Goal: Information Seeking & Learning: Learn about a topic

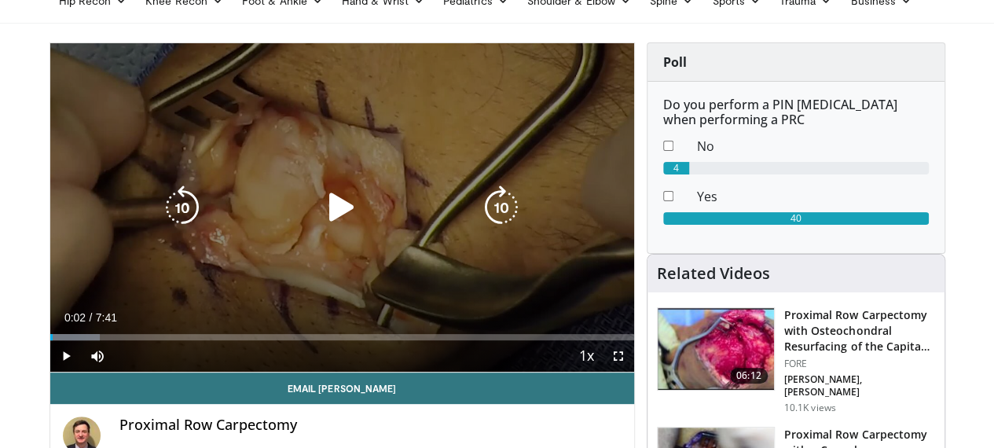
click at [320, 218] on icon "Video Player" at bounding box center [342, 207] width 44 height 44
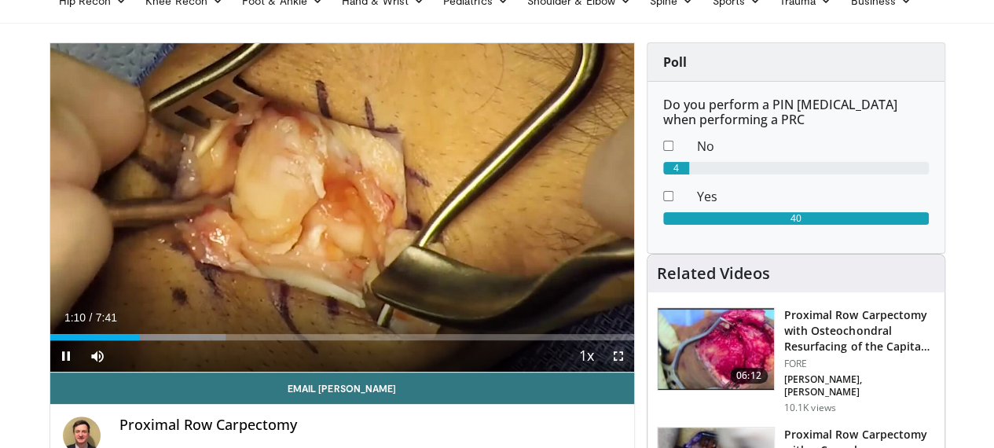
click at [631, 372] on span "Video Player" at bounding box center [618, 355] width 31 height 31
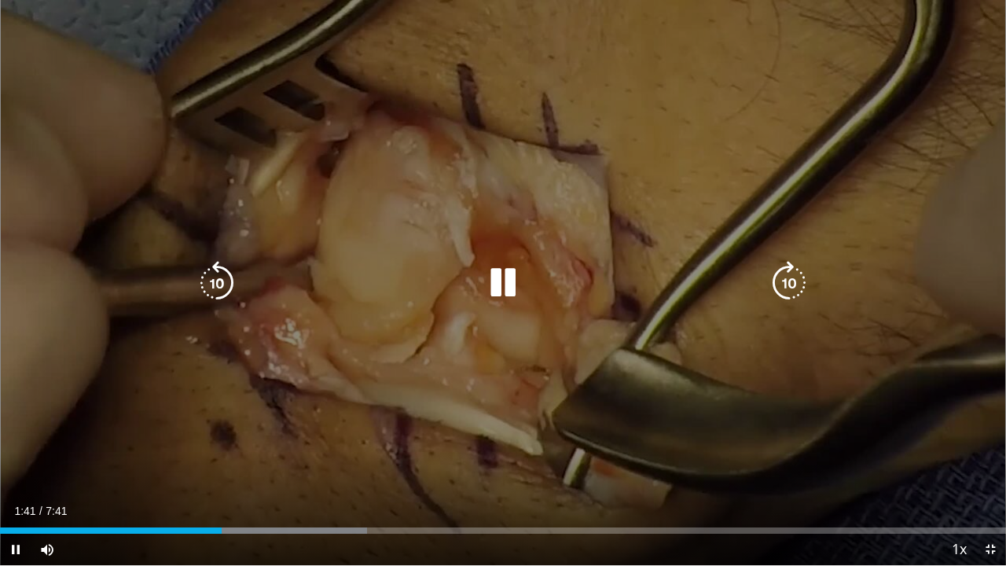
click at [633, 228] on div "10 seconds Tap to unmute" at bounding box center [503, 282] width 1006 height 565
click at [559, 244] on div "10 seconds Tap to unmute" at bounding box center [503, 282] width 1006 height 565
click at [218, 271] on icon "Video Player" at bounding box center [217, 283] width 44 height 44
click at [222, 283] on icon "Video Player" at bounding box center [217, 283] width 44 height 44
click at [784, 150] on div "10 seconds Tap to unmute" at bounding box center [503, 282] width 1006 height 565
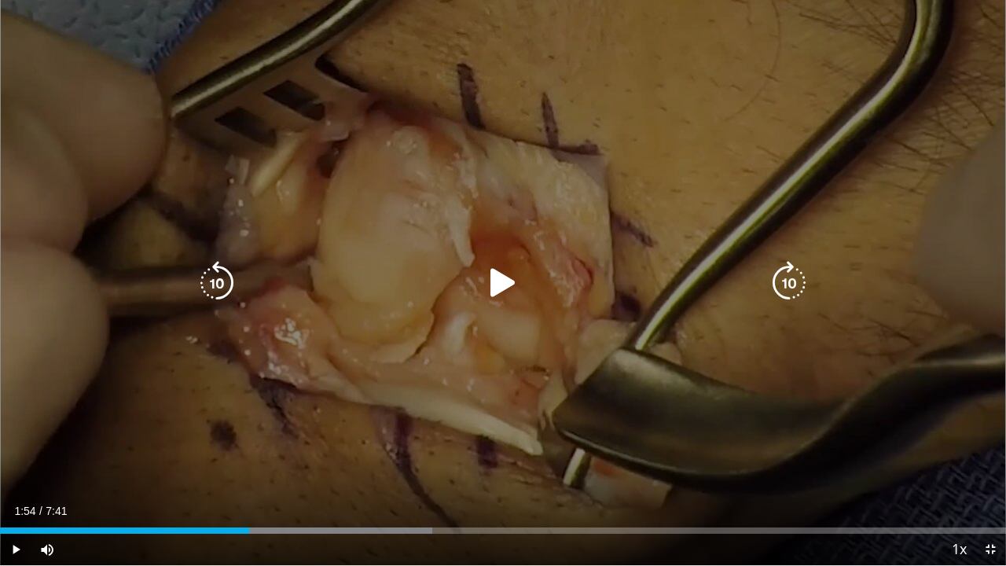
click at [784, 150] on div "10 seconds Tap to unmute" at bounding box center [503, 282] width 1006 height 565
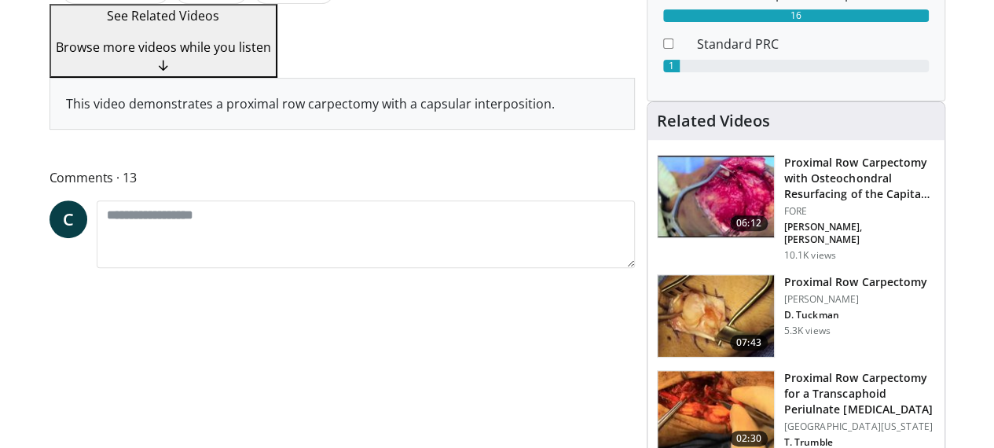
scroll to position [157, 0]
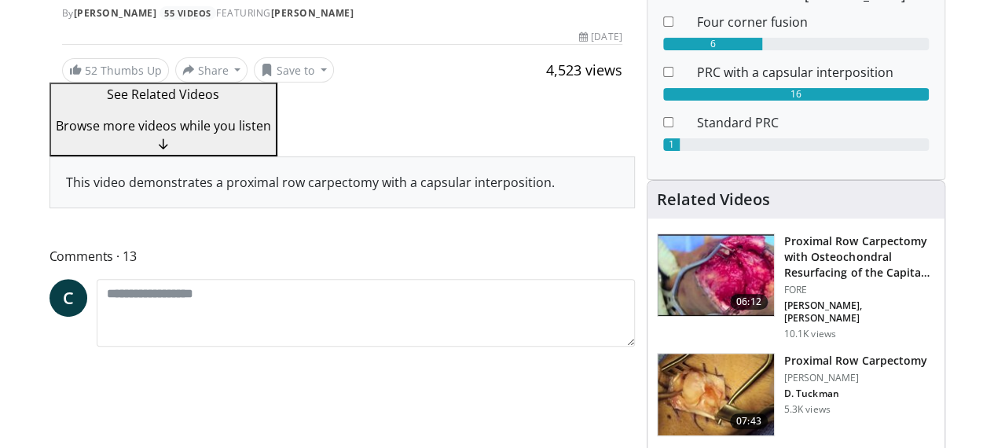
click at [831, 353] on h3 "Proximal Row Carpectomy" at bounding box center [855, 361] width 143 height 16
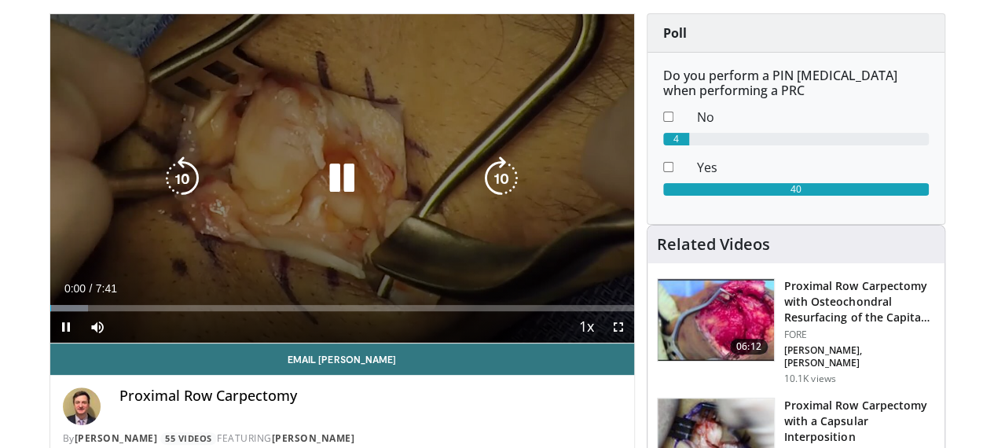
scroll to position [157, 0]
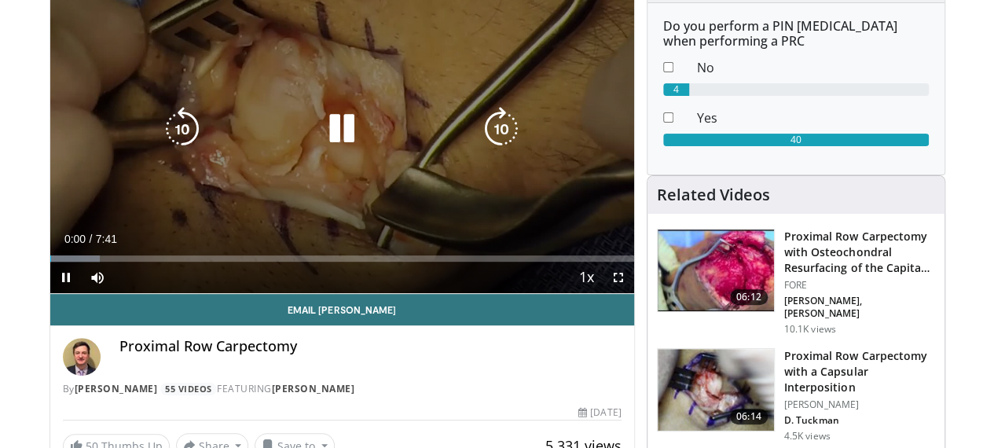
click at [332, 151] on icon "Video Player" at bounding box center [342, 129] width 44 height 44
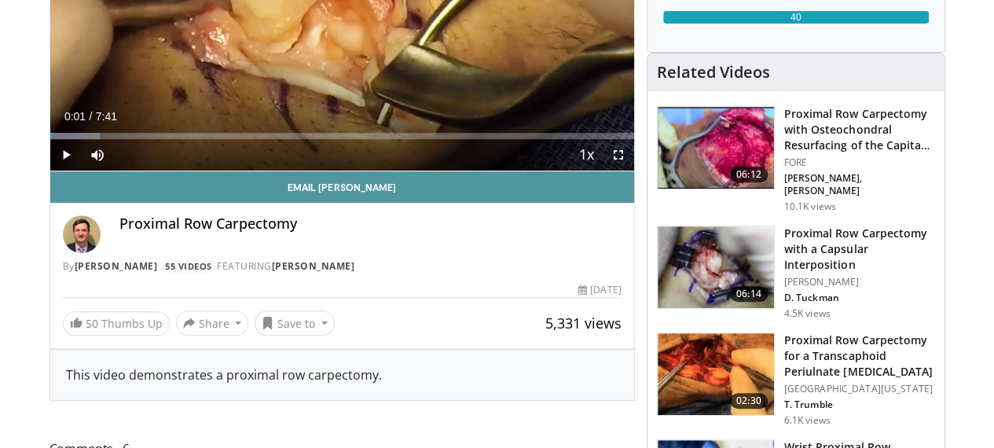
scroll to position [314, 0]
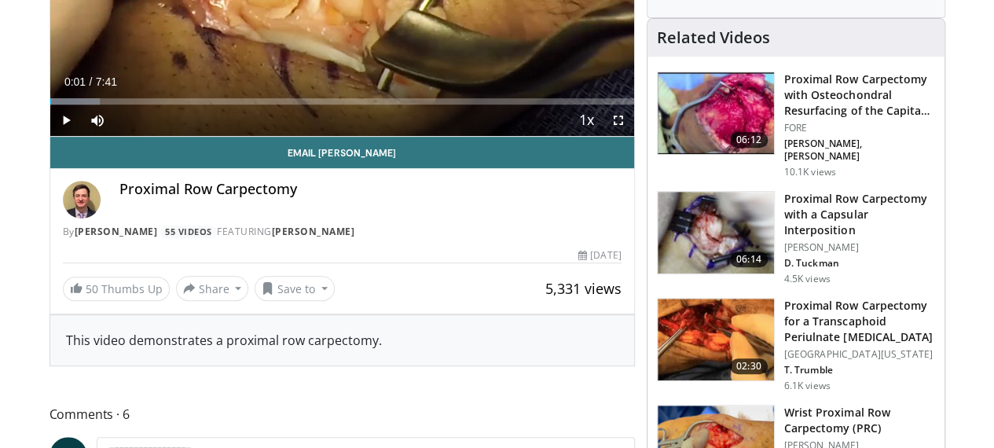
click at [749, 223] on img at bounding box center [716, 233] width 116 height 82
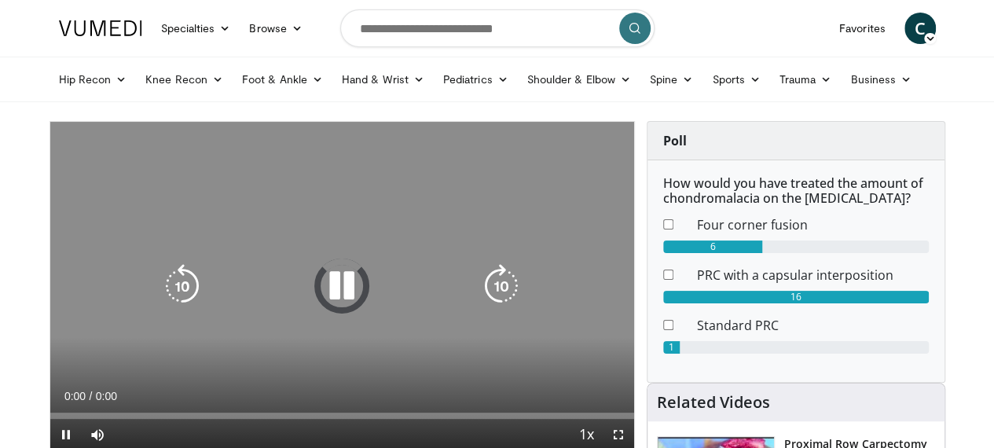
click at [341, 296] on icon "Video Player" at bounding box center [342, 286] width 44 height 44
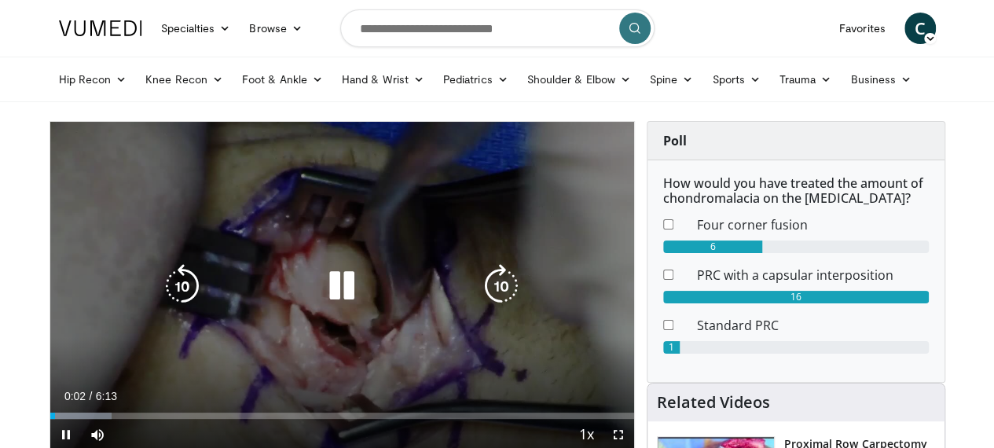
click at [329, 308] on icon "Video Player" at bounding box center [342, 286] width 44 height 44
click at [338, 306] on icon "Video Player" at bounding box center [342, 286] width 44 height 44
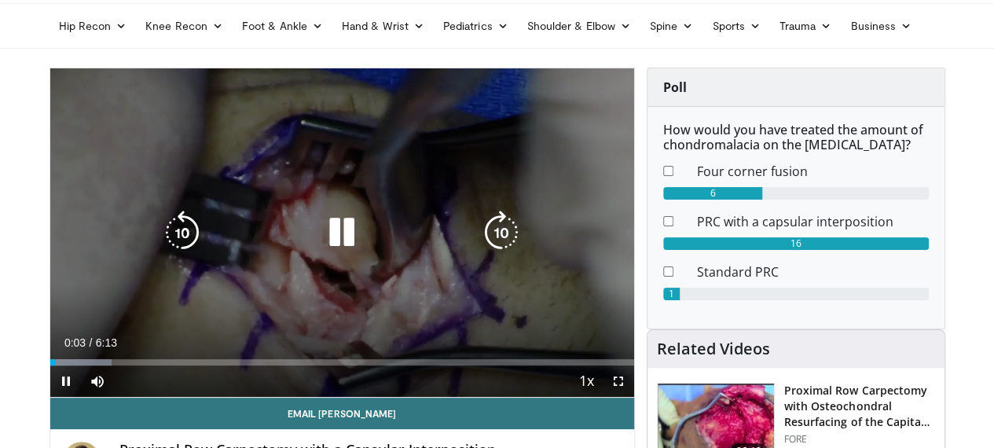
scroll to position [79, 0]
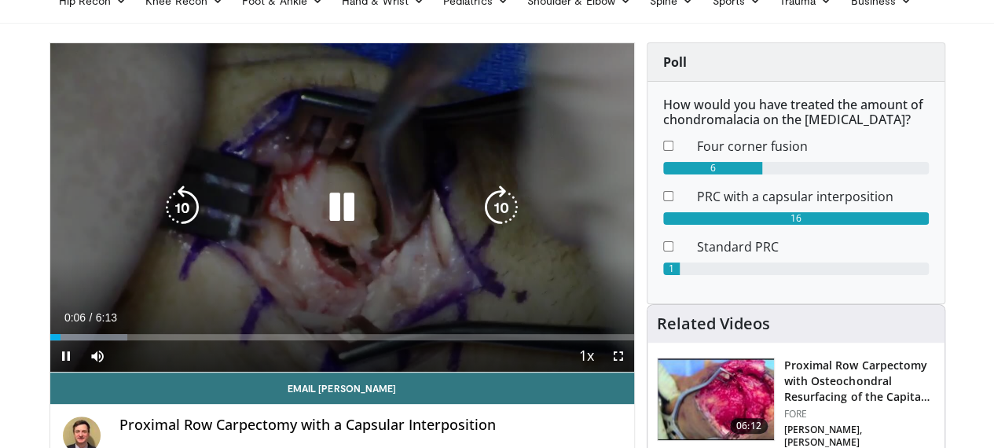
click at [327, 207] on icon "Video Player" at bounding box center [342, 207] width 44 height 44
click at [336, 208] on icon "Video Player" at bounding box center [342, 207] width 44 height 44
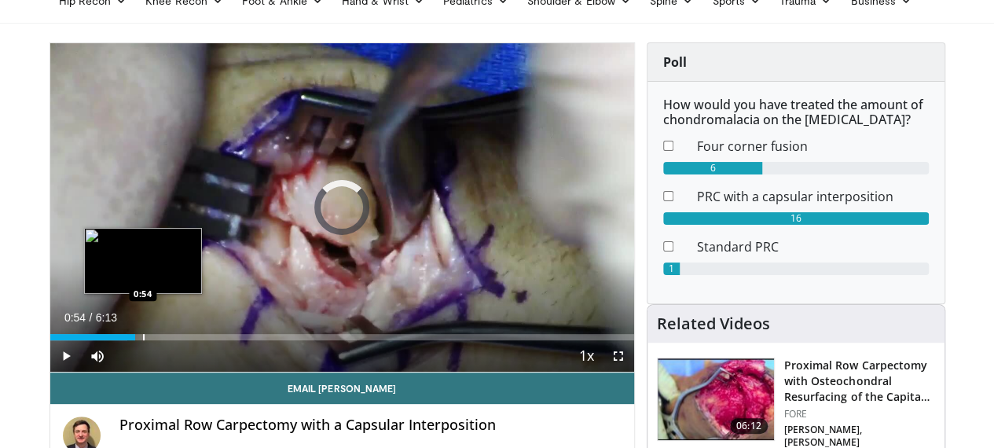
click at [143, 340] on div "Progress Bar" at bounding box center [144, 337] width 2 height 6
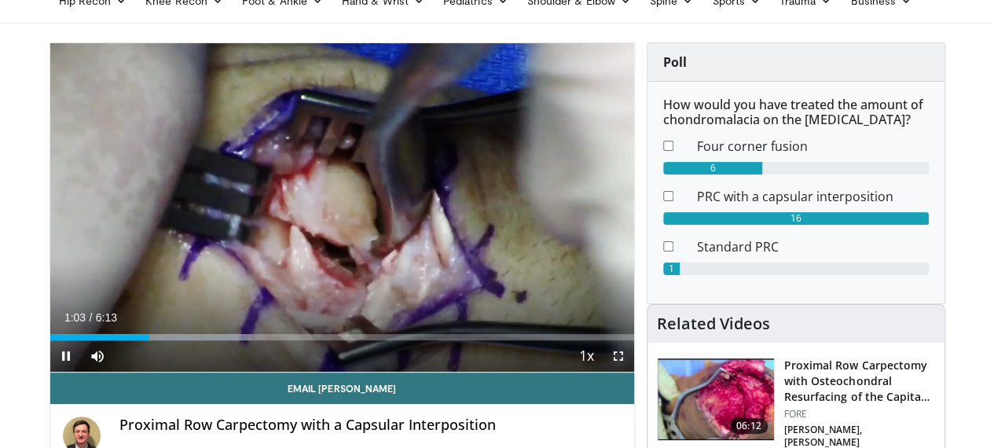
click at [624, 372] on span "Video Player" at bounding box center [618, 355] width 31 height 31
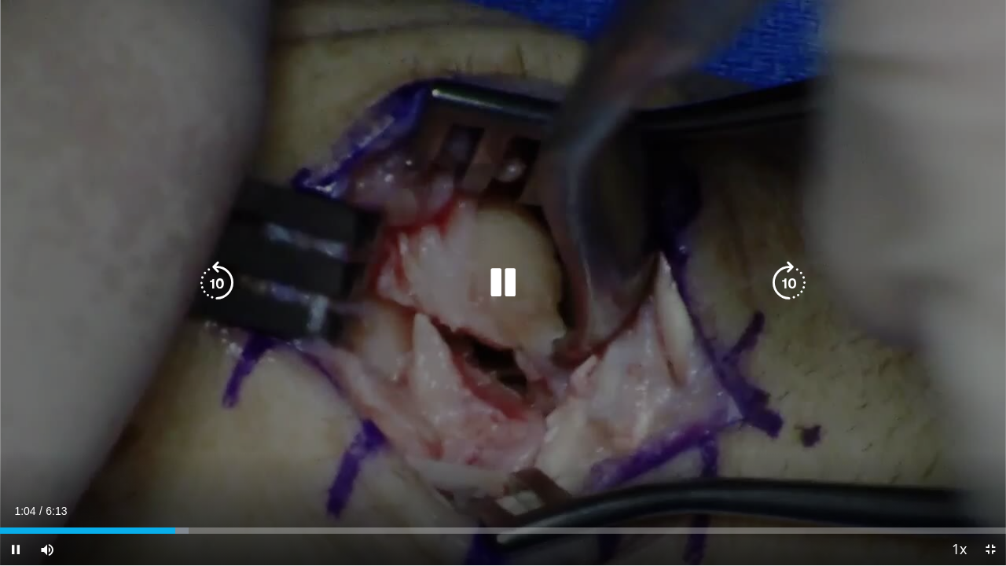
click at [910, 423] on div "10 seconds Tap to unmute" at bounding box center [503, 282] width 1006 height 565
click at [693, 392] on div "10 seconds Tap to unmute" at bounding box center [503, 282] width 1006 height 565
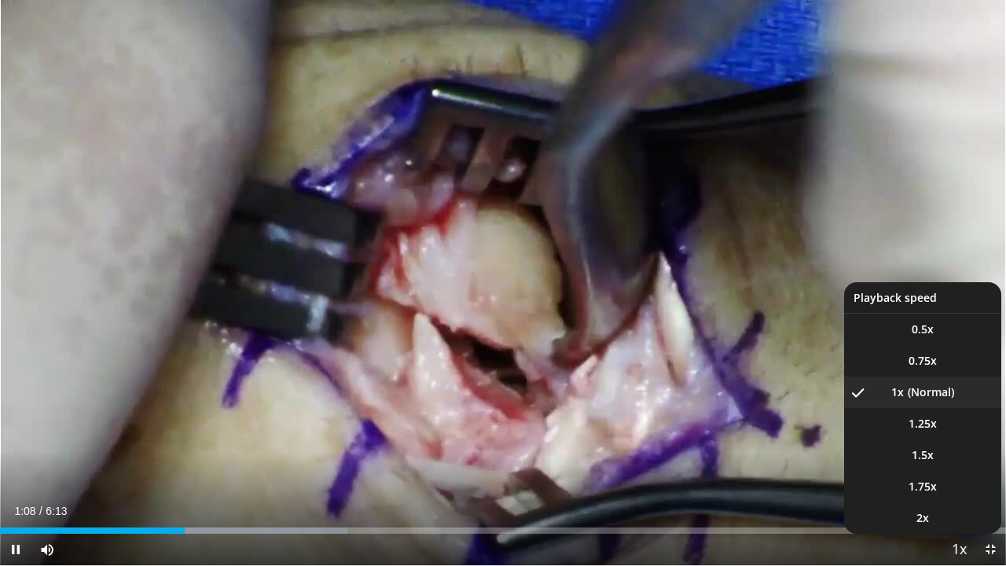
click at [962, 447] on span "Video Player" at bounding box center [959, 549] width 22 height 31
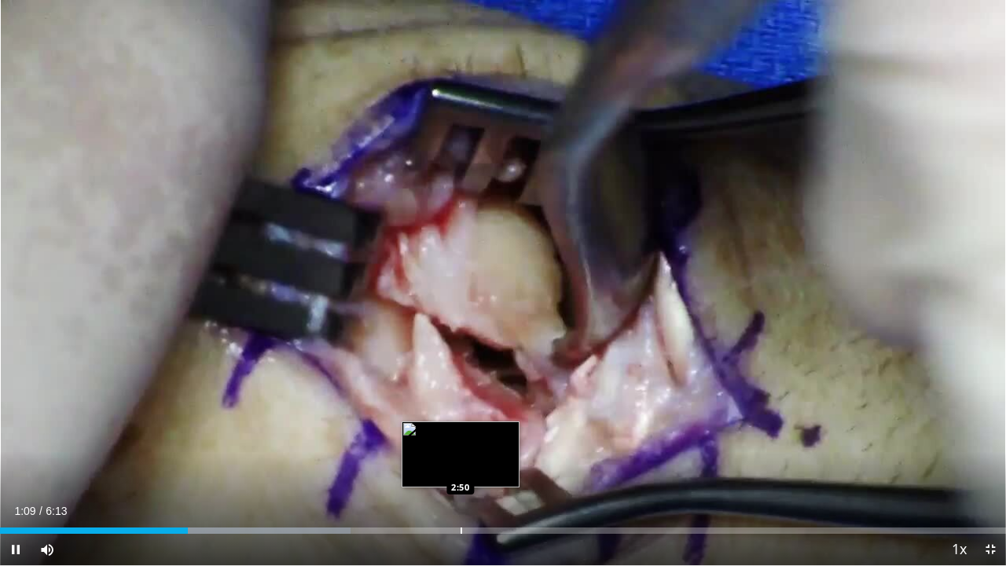
click at [916, 447] on div "Loaded : 34.85% 1:09 2:50" at bounding box center [503, 526] width 1006 height 15
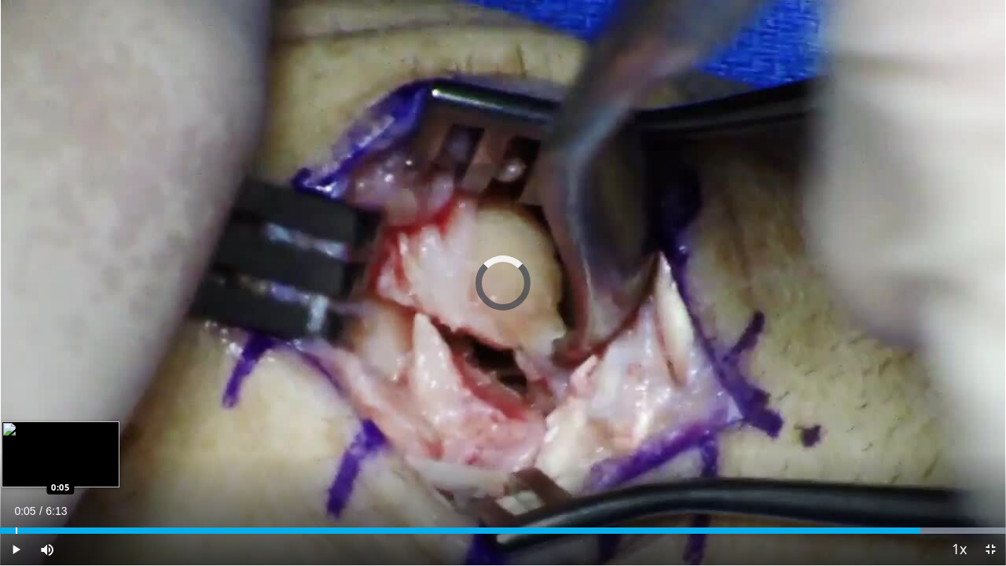
click at [16, 447] on div "Loaded : 100.00% 0:05 0:05" at bounding box center [503, 526] width 1006 height 15
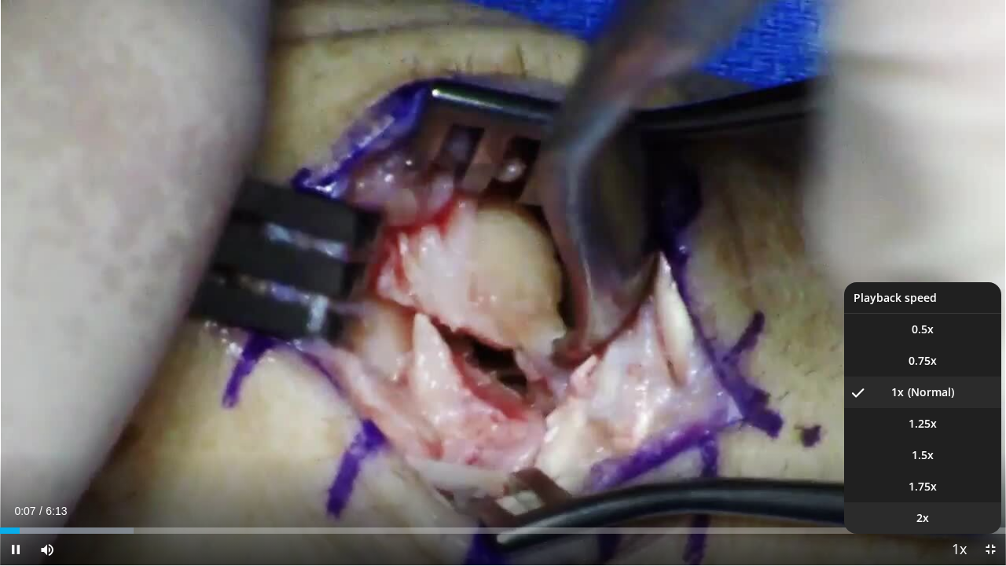
click at [929, 447] on li "2x" at bounding box center [922, 517] width 157 height 31
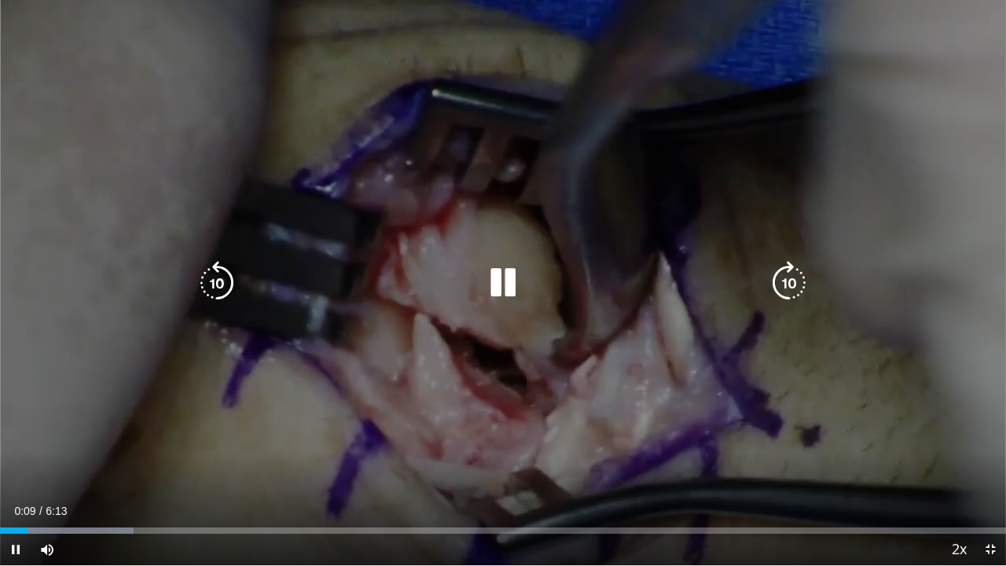
click at [666, 120] on div "10 seconds Tap to unmute" at bounding box center [503, 282] width 1006 height 565
click at [666, 116] on div "10 seconds Tap to unmute" at bounding box center [503, 282] width 1006 height 565
click at [671, 108] on div "10 seconds Tap to unmute" at bounding box center [503, 282] width 1006 height 565
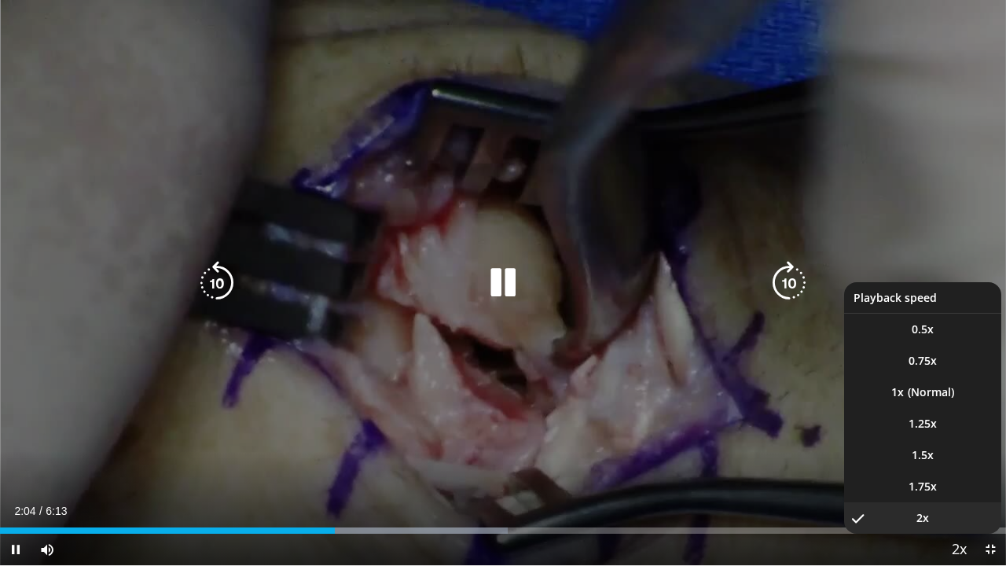
click at [952, 447] on span "Video Player" at bounding box center [959, 549] width 22 height 31
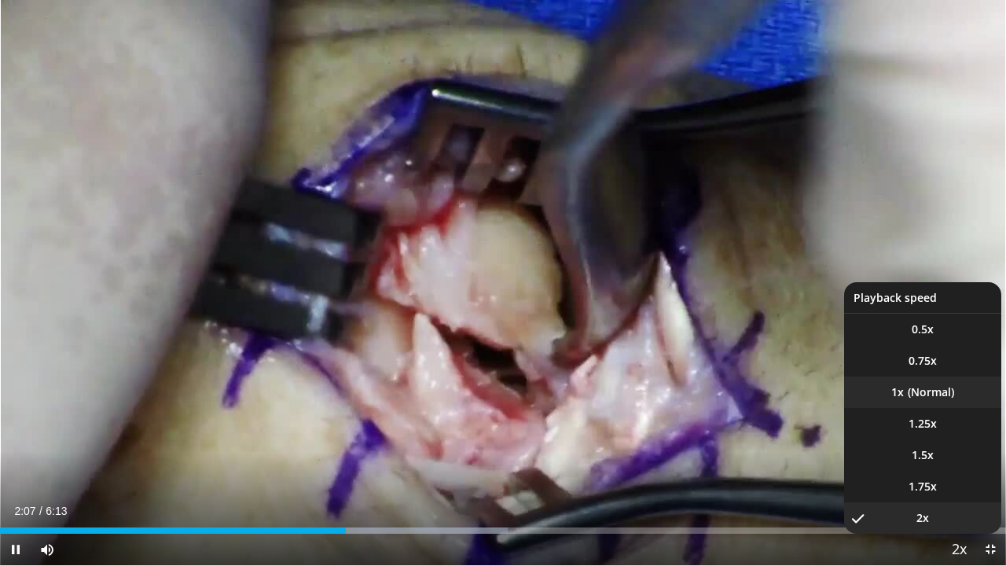
click at [938, 383] on li "1x" at bounding box center [922, 391] width 157 height 31
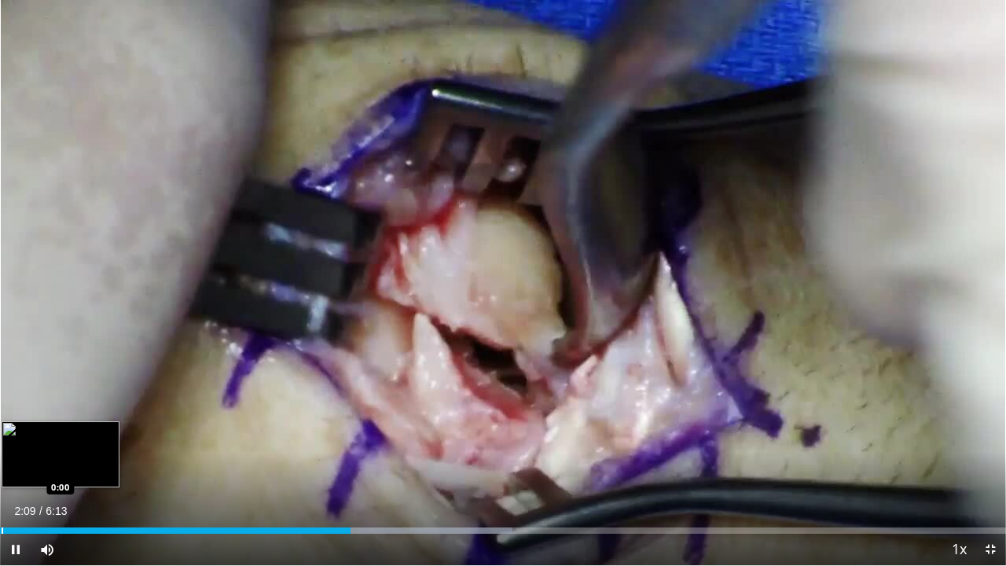
click at [1, 447] on div "Loaded : 50.94% 2:10 0:00" at bounding box center [503, 530] width 1006 height 6
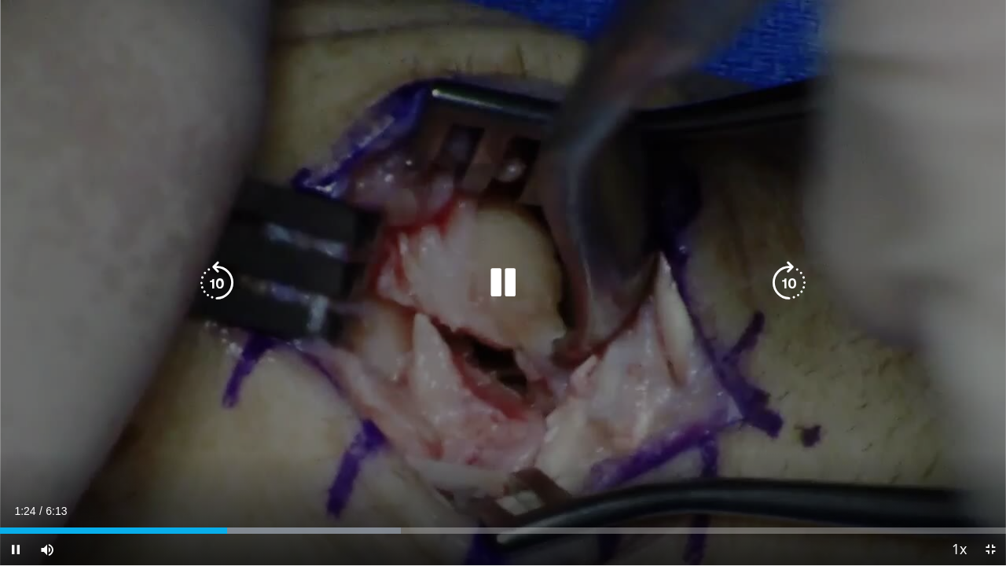
click at [219, 289] on icon "Video Player" at bounding box center [217, 283] width 44 height 44
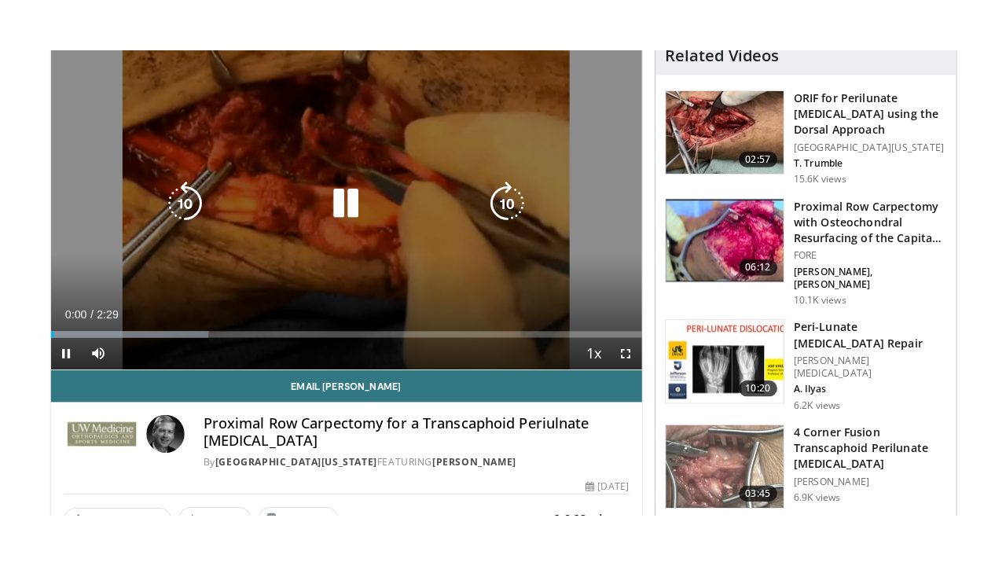
scroll to position [79, 0]
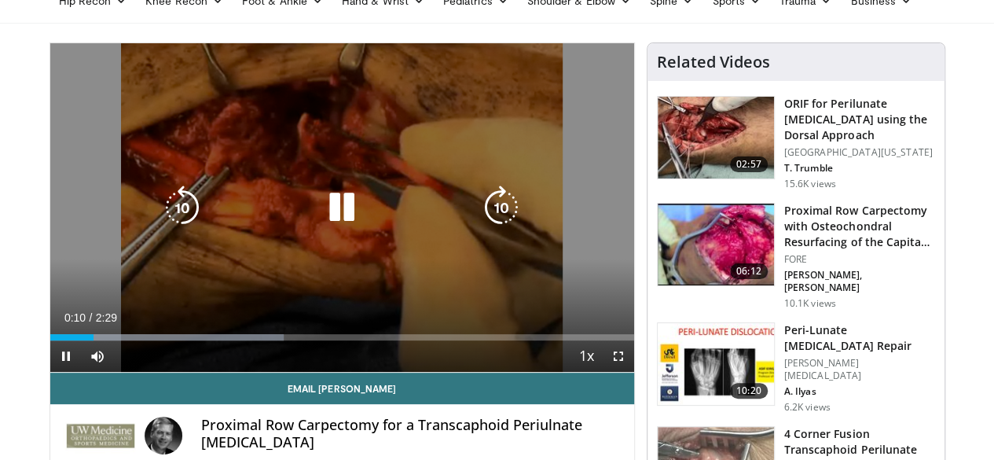
click at [323, 193] on div "10 seconds Tap to unmute" at bounding box center [342, 207] width 584 height 328
click at [332, 222] on icon "Video Player" at bounding box center [342, 207] width 44 height 44
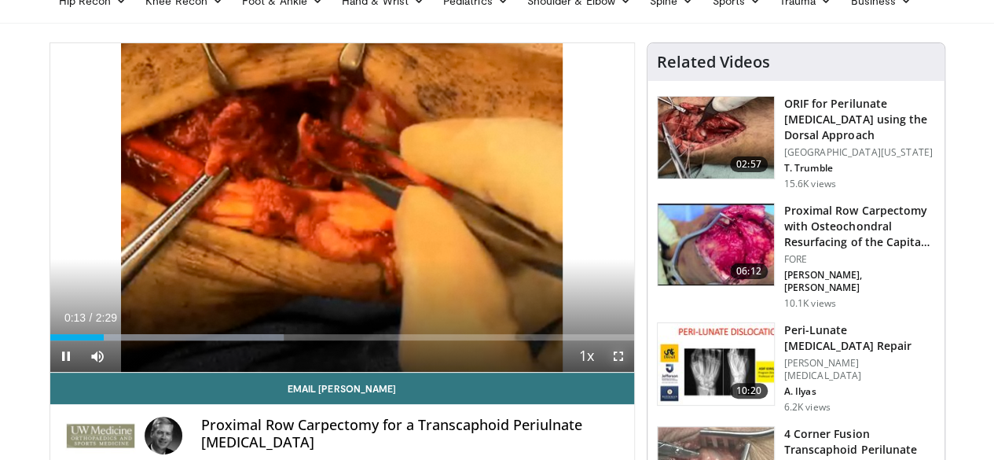
click at [629, 372] on span "Video Player" at bounding box center [618, 355] width 31 height 31
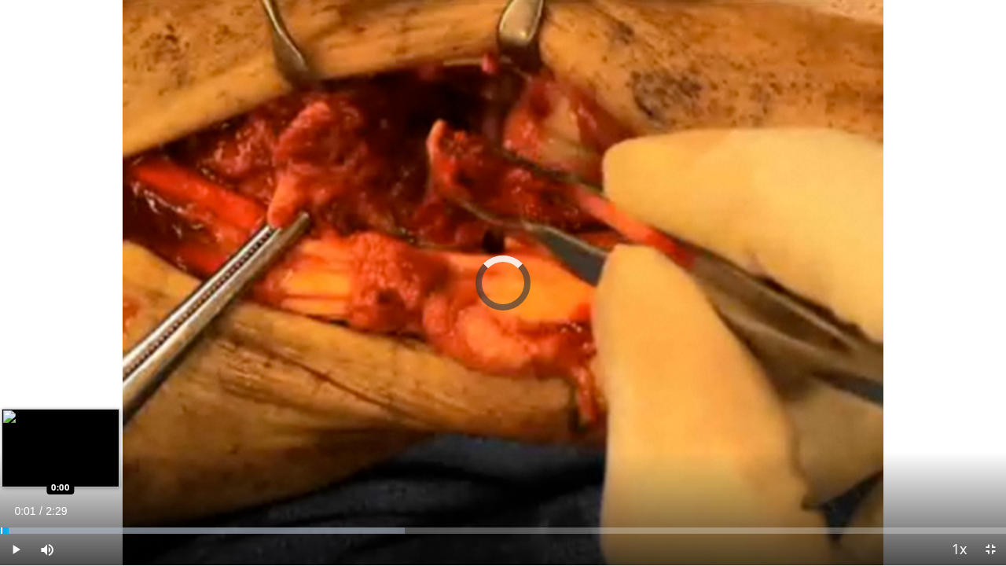
drag, startPoint x: 14, startPoint y: 527, endPoint x: 0, endPoint y: 527, distance: 14.1
click at [0, 459] on div "Loaded : 40.21% 0:01 0:00" at bounding box center [503, 526] width 1006 height 15
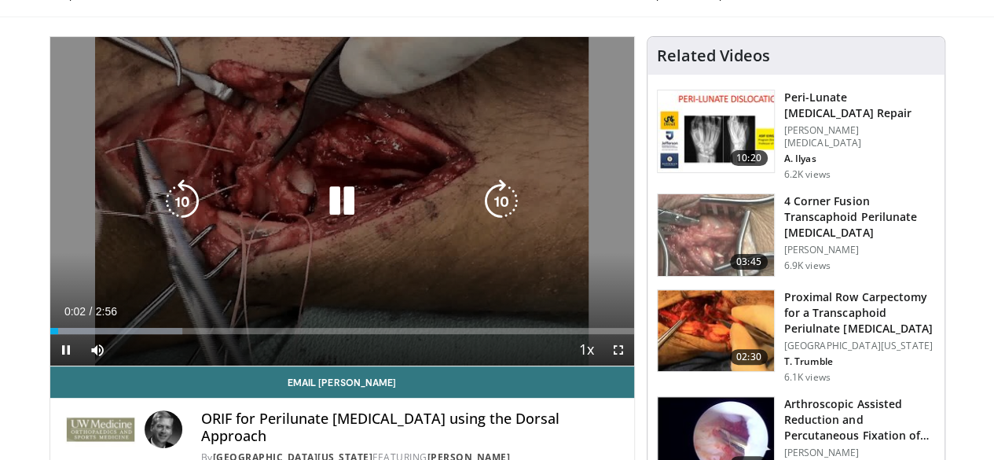
scroll to position [157, 0]
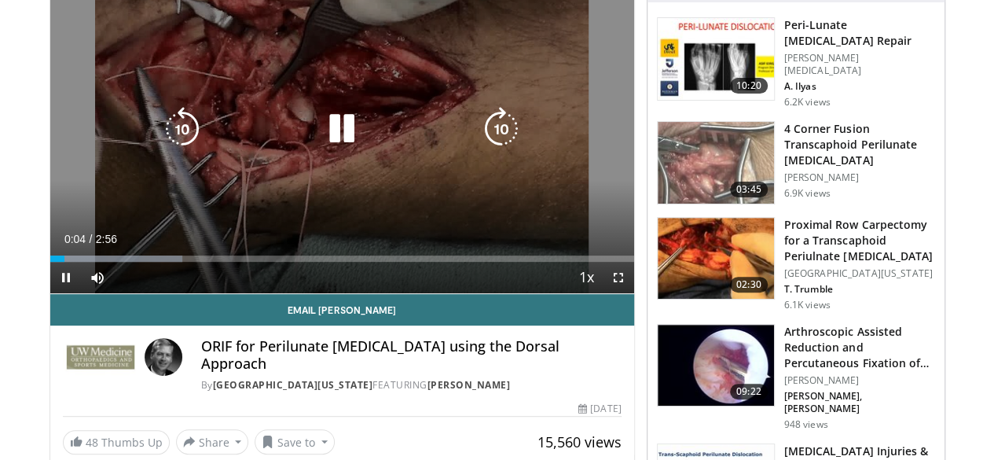
click at [325, 145] on icon "Video Player" at bounding box center [342, 129] width 44 height 44
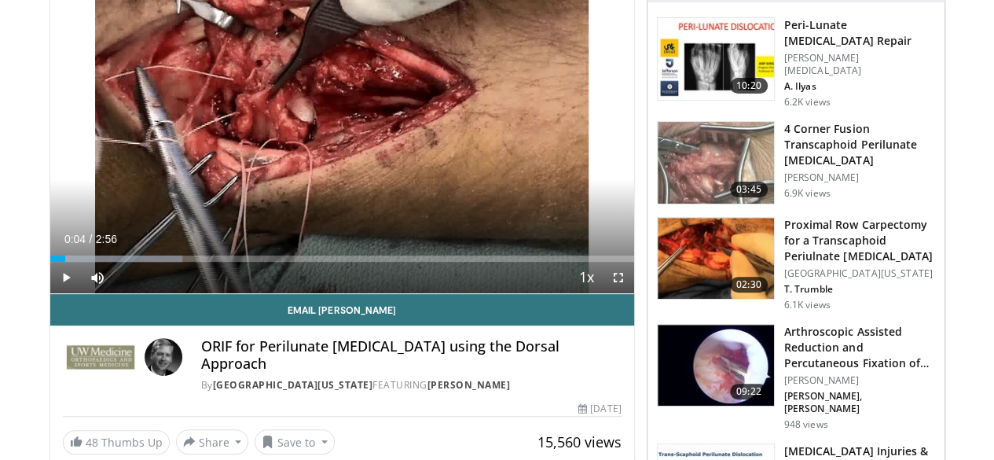
click at [756, 133] on img at bounding box center [716, 163] width 116 height 82
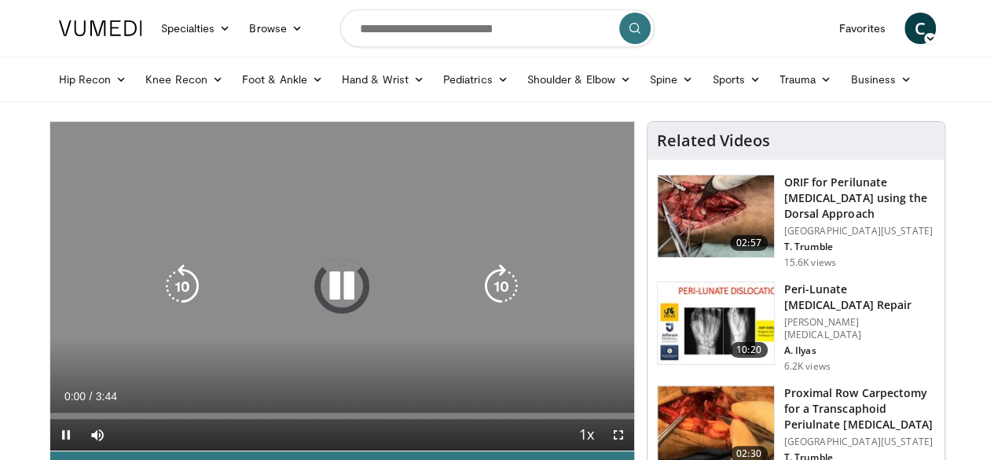
click at [338, 301] on icon "Video Player" at bounding box center [342, 286] width 44 height 44
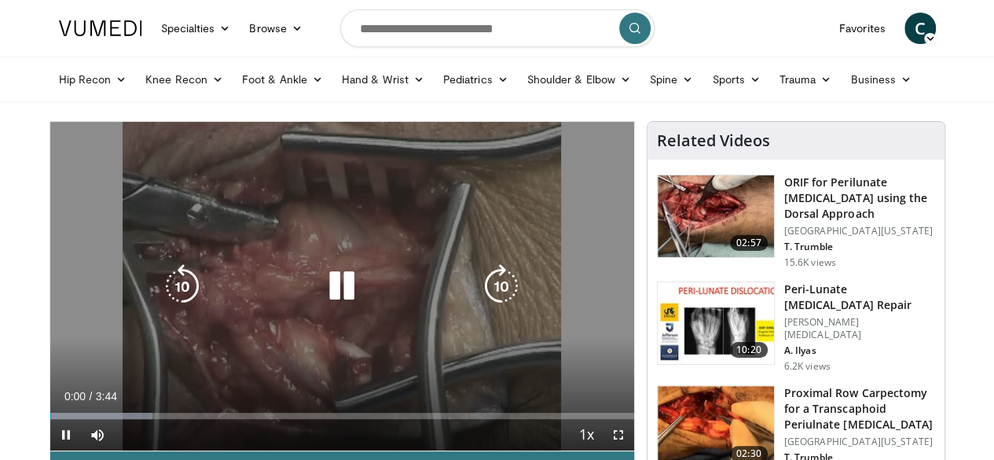
click at [342, 301] on icon "Video Player" at bounding box center [342, 286] width 44 height 44
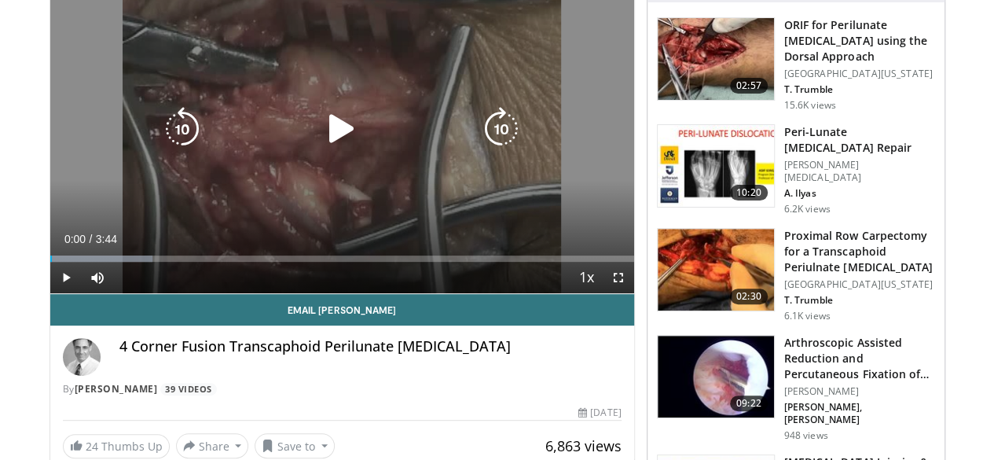
click at [331, 141] on icon "Video Player" at bounding box center [342, 129] width 44 height 44
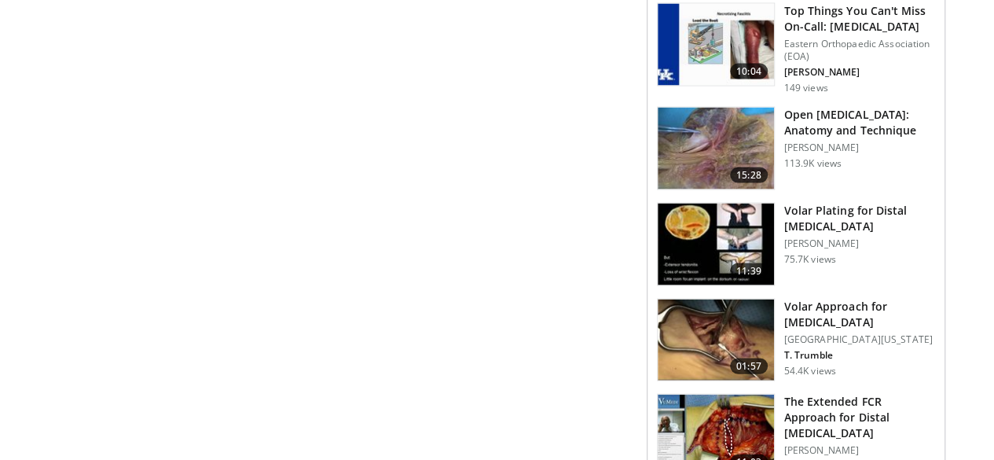
scroll to position [1572, 0]
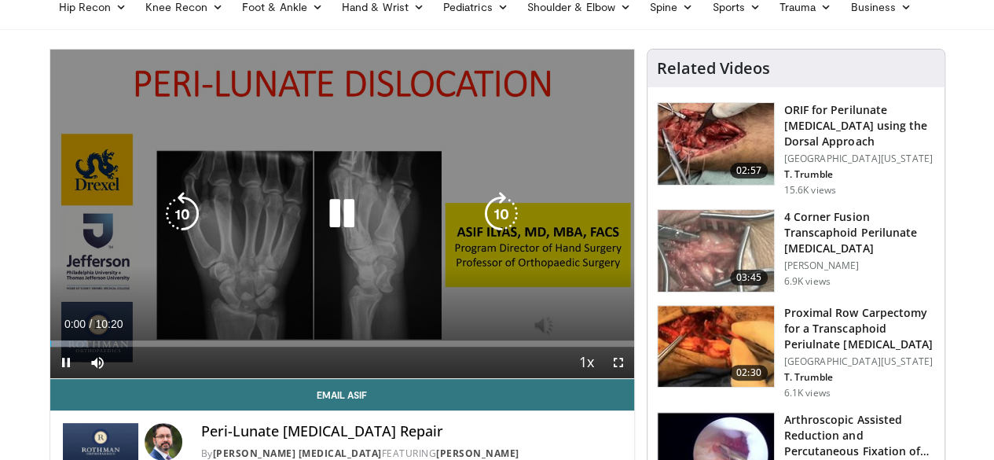
scroll to position [157, 0]
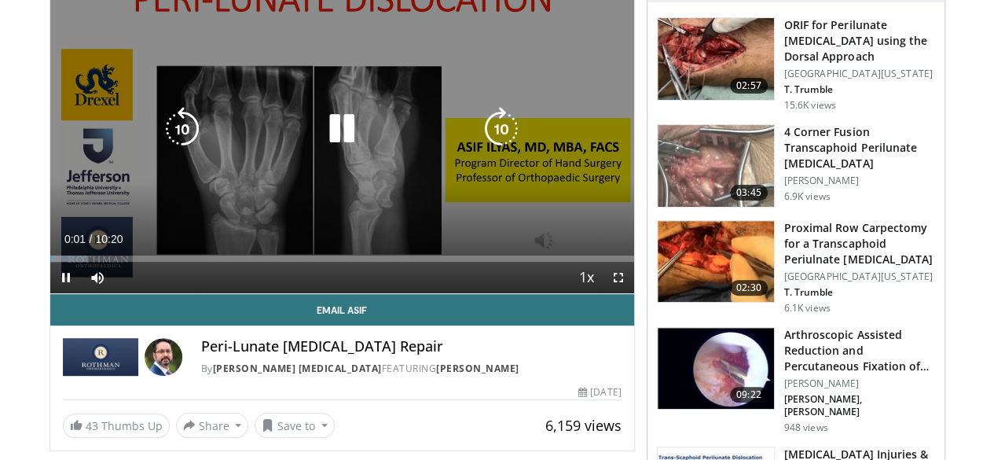
click at [336, 151] on icon "Video Player" at bounding box center [342, 129] width 44 height 44
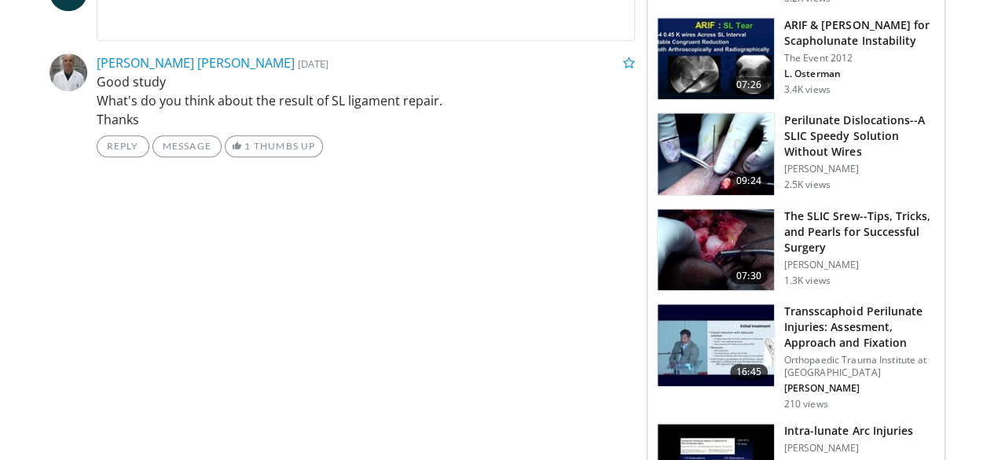
scroll to position [707, 0]
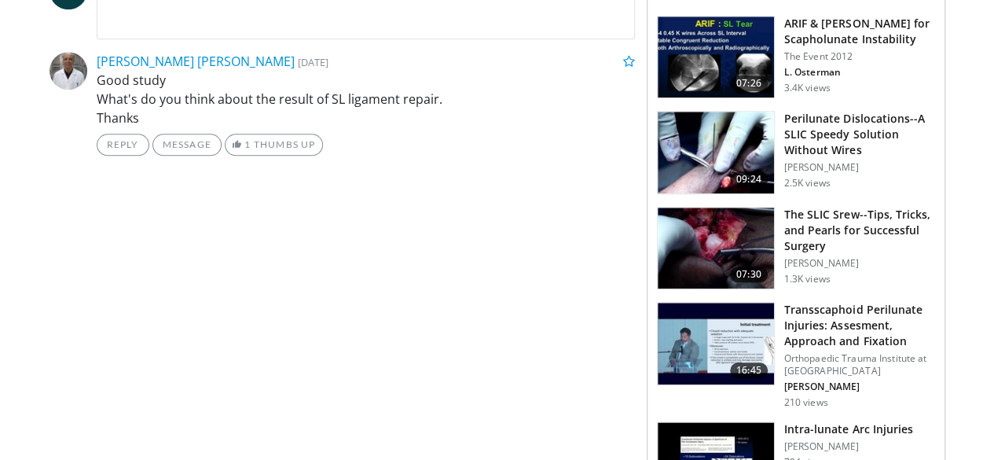
click at [852, 207] on h3 "The SLIC Srew--Tips, Tricks, and Pearls for Successful Surgery" at bounding box center [859, 230] width 151 height 47
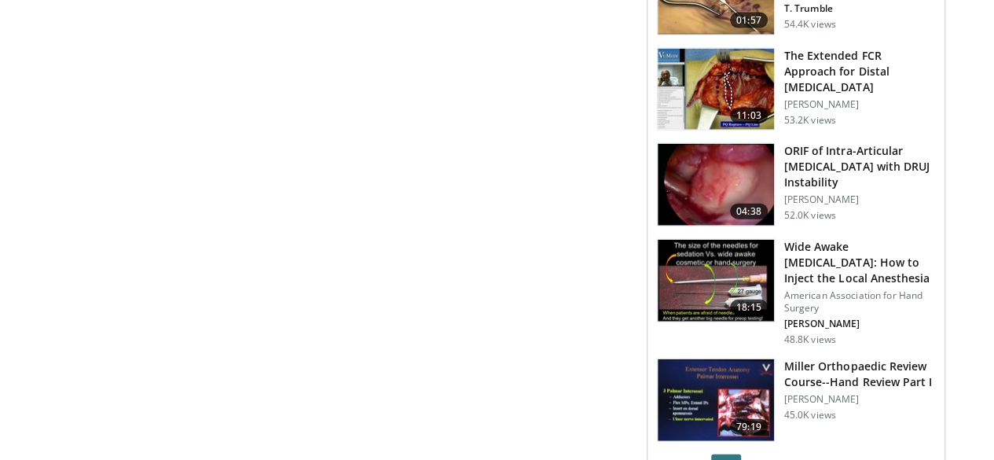
scroll to position [1886, 0]
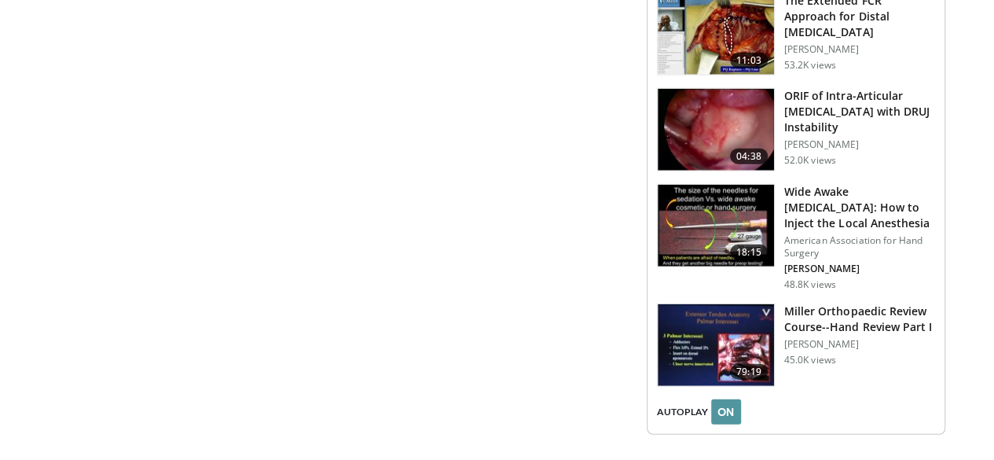
click at [724, 399] on button "ON" at bounding box center [726, 411] width 30 height 25
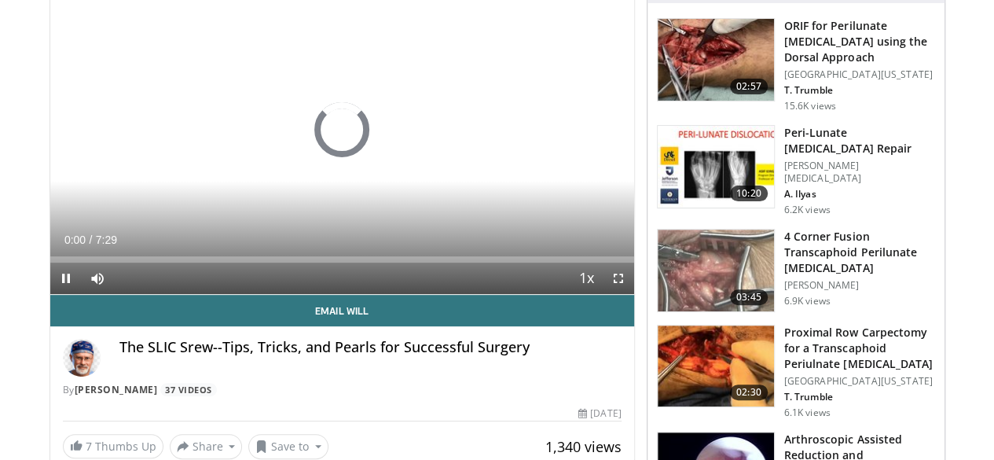
scroll to position [157, 0]
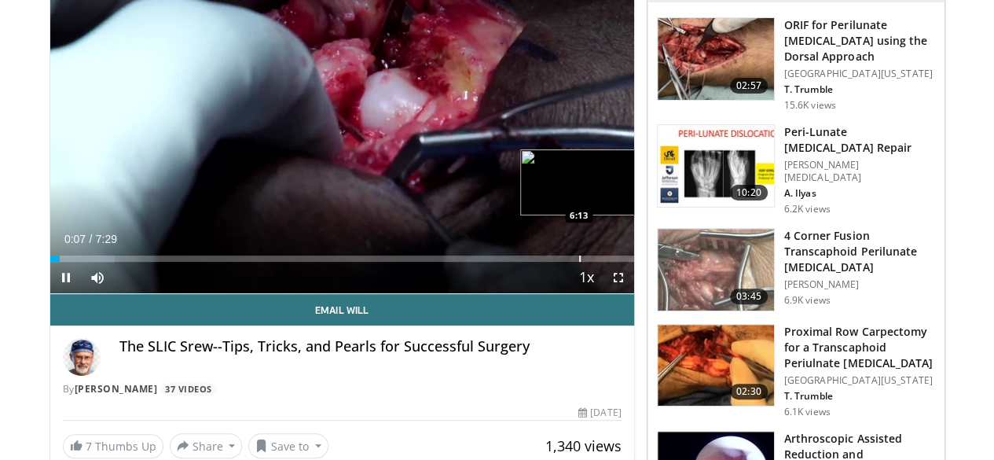
click at [538, 262] on div "Loaded : 11.10% 0:07 6:13" at bounding box center [342, 254] width 584 height 15
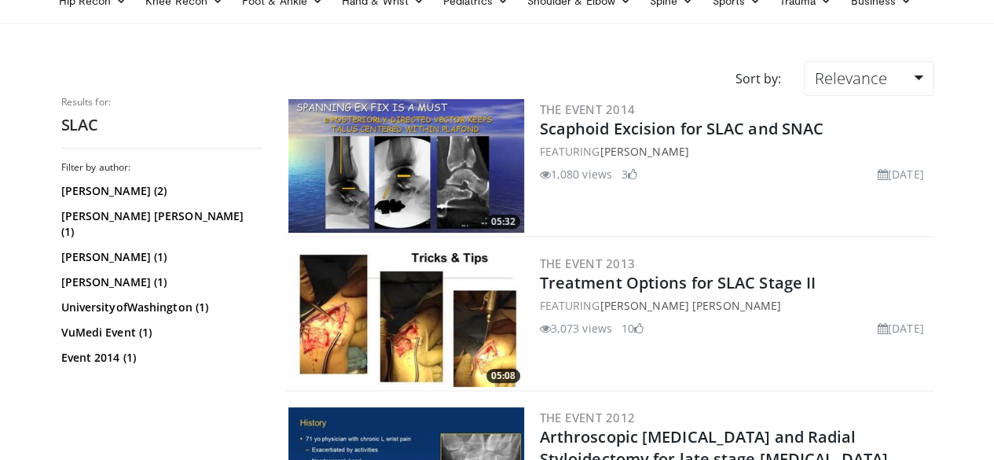
scroll to position [157, 0]
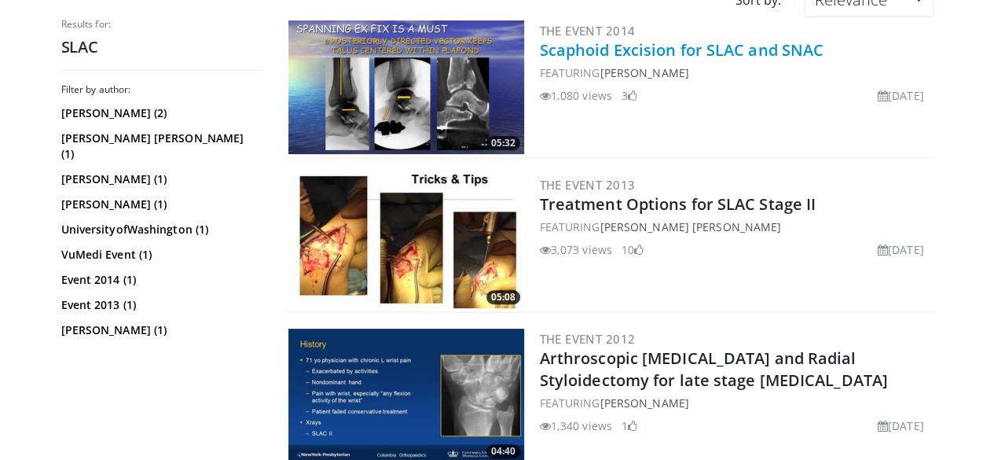
click at [732, 50] on link "Scaphoid Excision for SLAC and SNAC" at bounding box center [682, 49] width 284 height 21
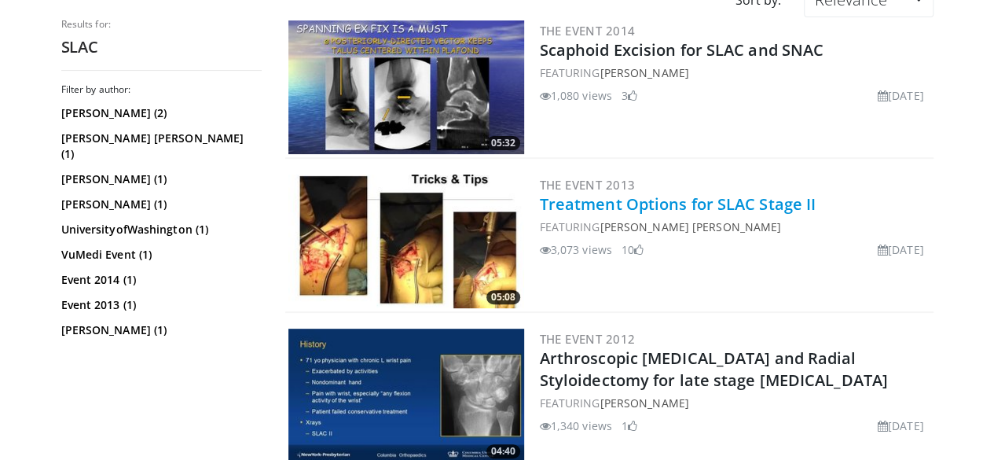
click at [706, 201] on link "Treatment Options for SLAC Stage II" at bounding box center [678, 203] width 277 height 21
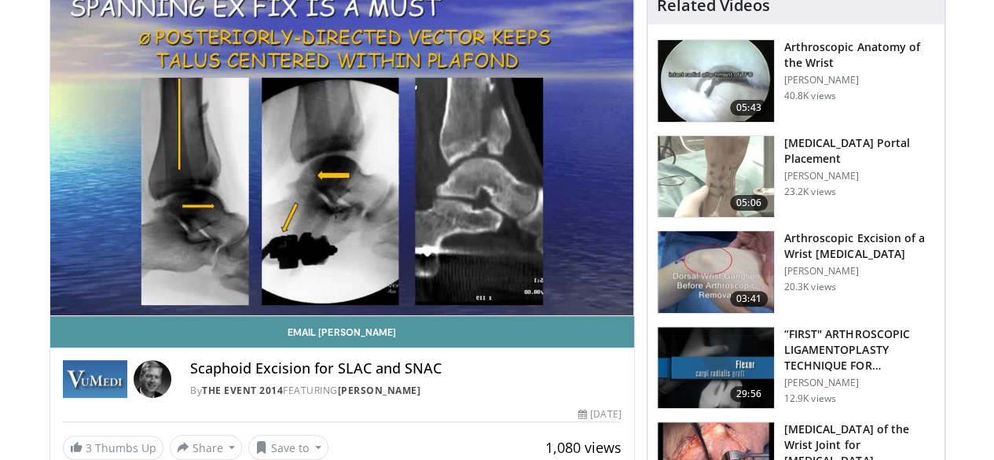
scroll to position [157, 0]
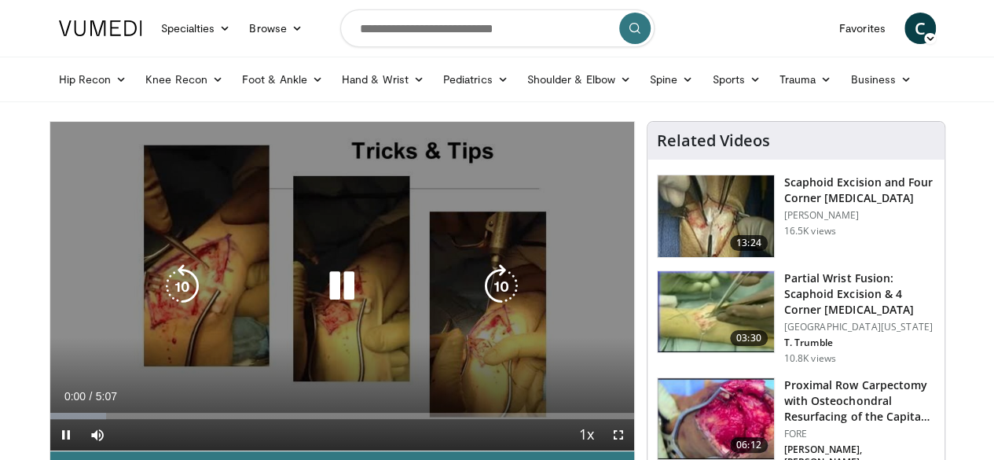
click at [320, 293] on icon "Video Player" at bounding box center [342, 286] width 44 height 44
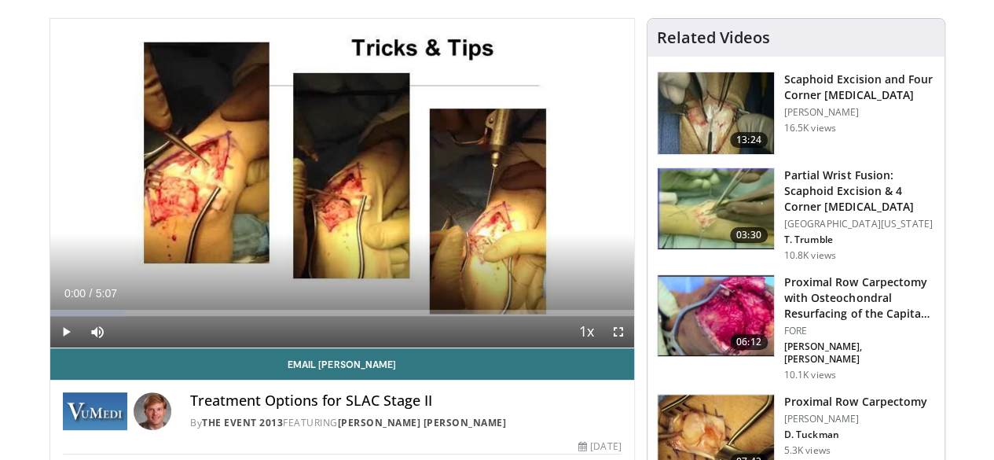
scroll to position [79, 0]
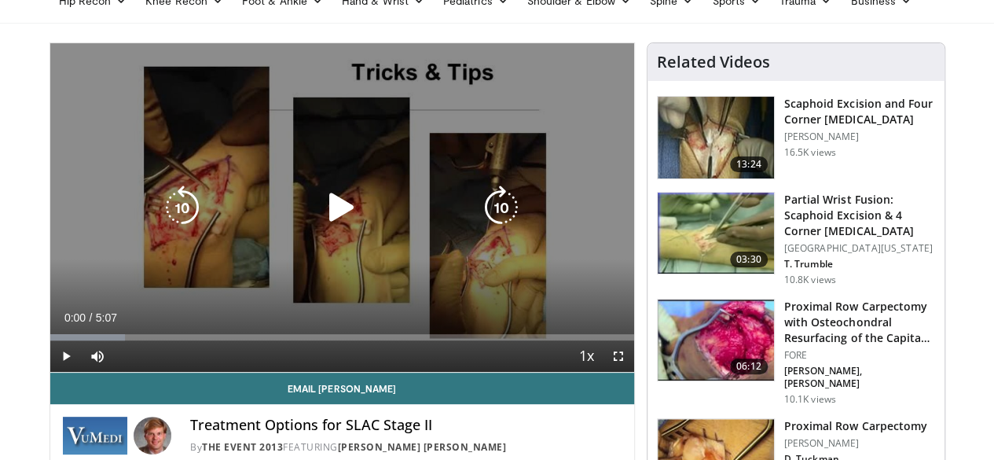
click at [320, 219] on icon "Video Player" at bounding box center [342, 207] width 44 height 44
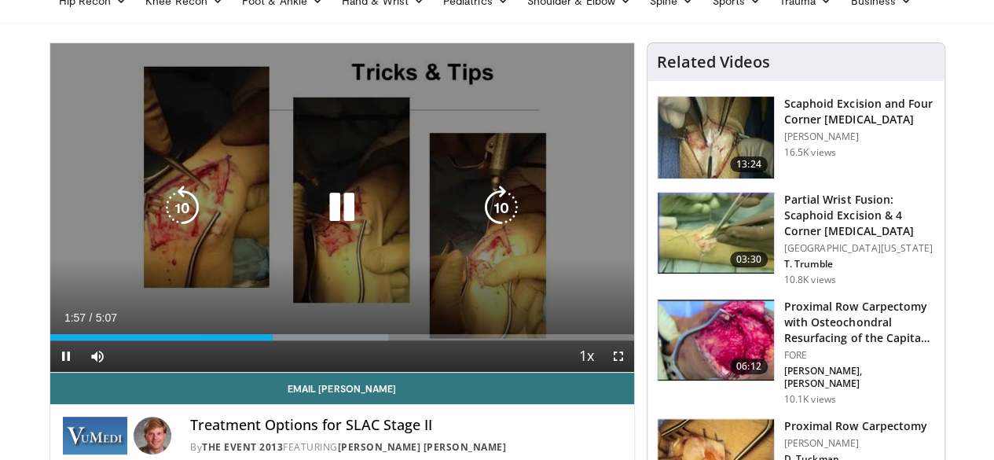
click at [328, 216] on icon "Video Player" at bounding box center [342, 207] width 44 height 44
click at [334, 216] on icon "Video Player" at bounding box center [342, 207] width 44 height 44
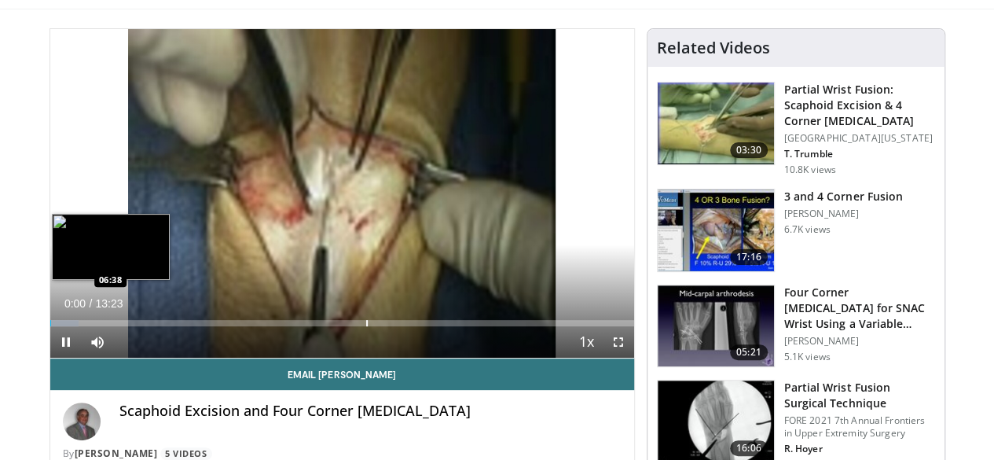
scroll to position [79, 0]
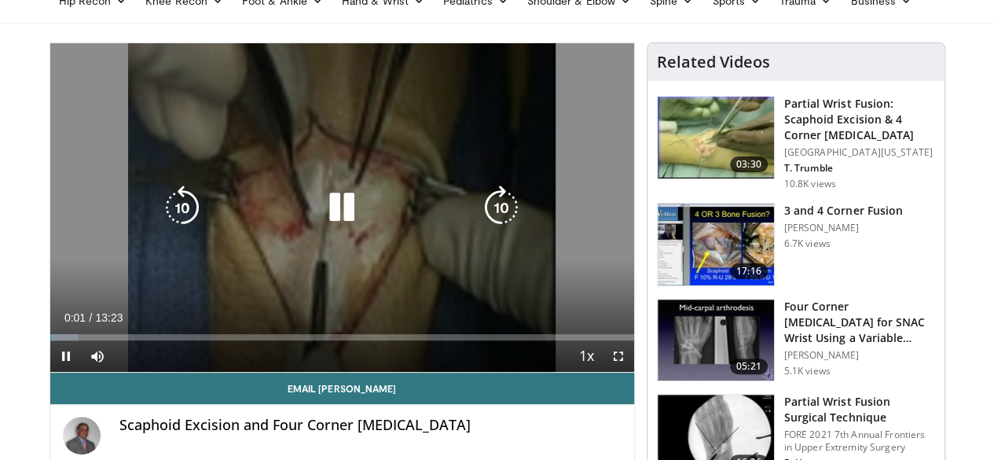
click at [336, 221] on icon "Video Player" at bounding box center [342, 207] width 44 height 44
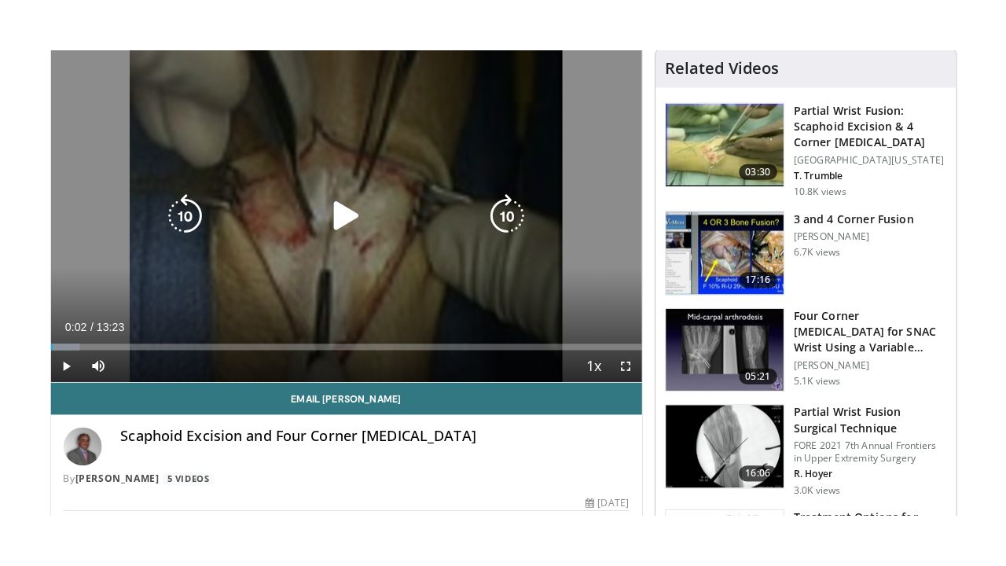
scroll to position [157, 0]
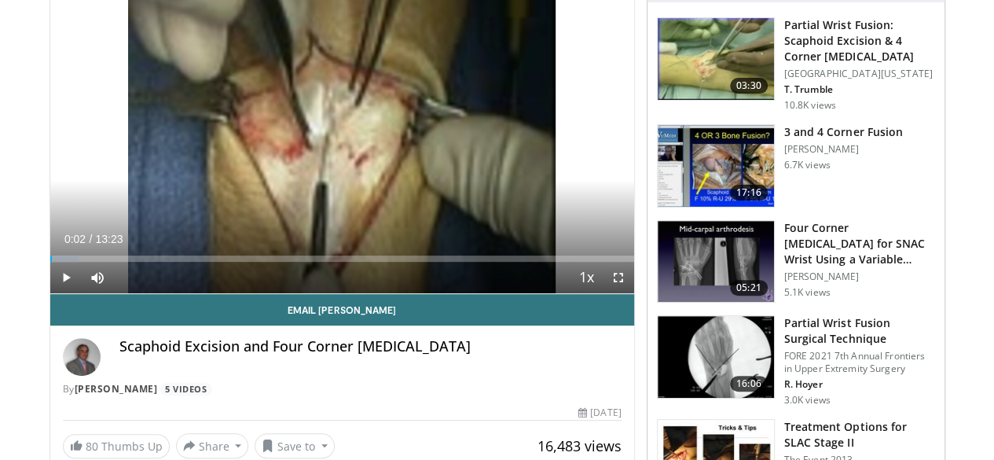
click at [522, 396] on div "Scaphoid Excision and Four Corner Arthrodesis By Joe Imbriglia 5 Videos" at bounding box center [342, 367] width 559 height 58
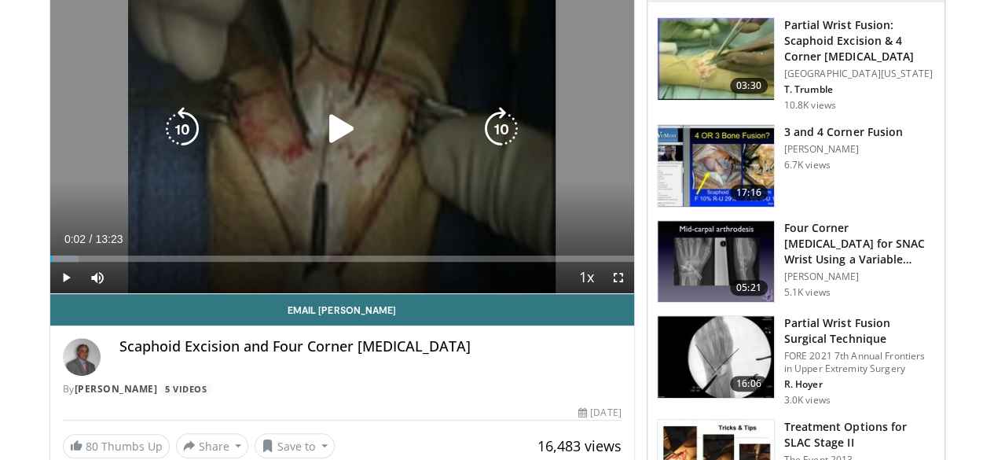
click at [320, 127] on icon "Video Player" at bounding box center [342, 129] width 44 height 44
drag, startPoint x: 627, startPoint y: 302, endPoint x: 625, endPoint y: 373, distance: 70.8
click at [627, 293] on span "Video Player" at bounding box center [618, 277] width 31 height 31
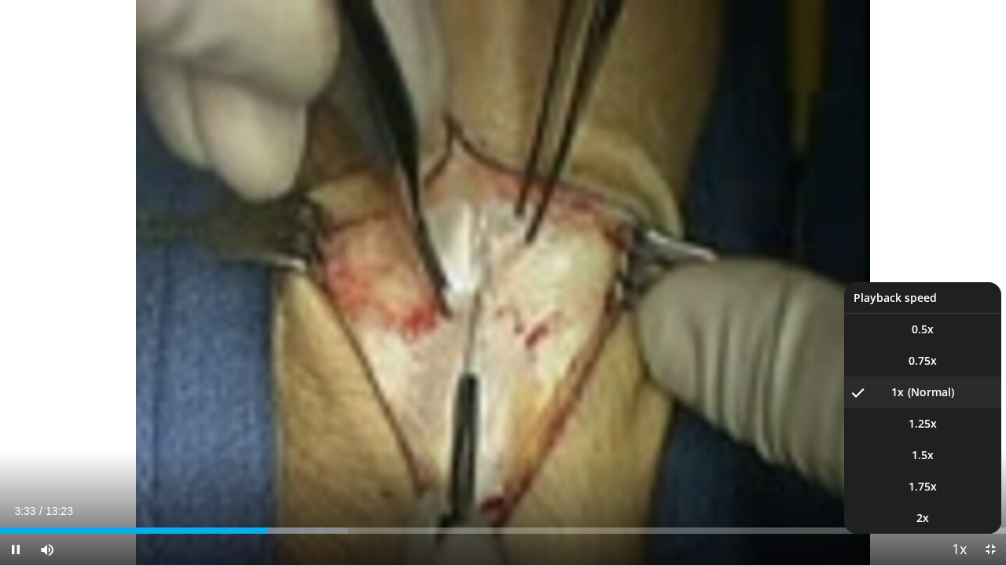
click at [962, 459] on span "Video Player" at bounding box center [959, 549] width 22 height 31
click at [924, 446] on li "1.5x" at bounding box center [922, 454] width 157 height 31
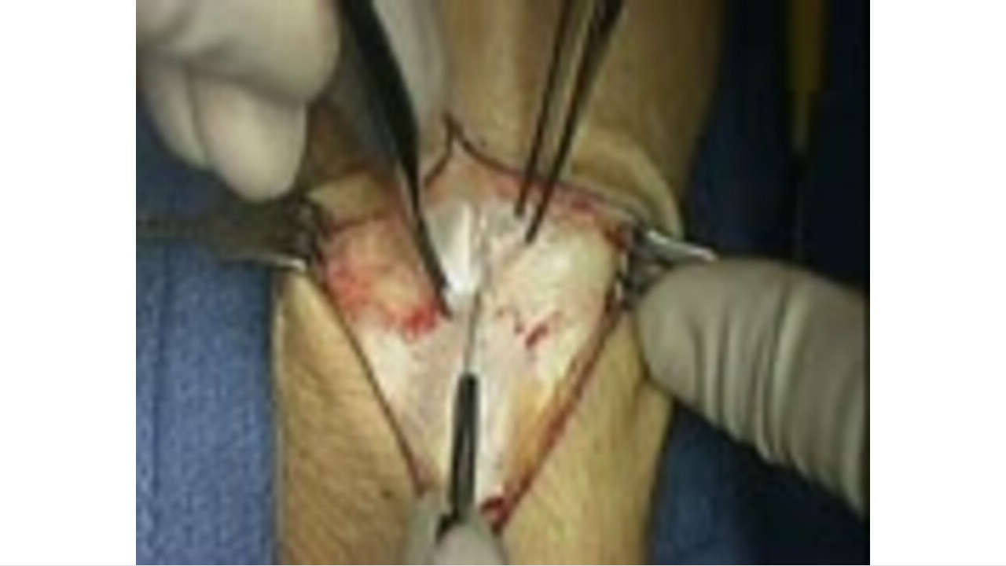
click at [693, 152] on div "10 seconds Tap to unmute" at bounding box center [503, 282] width 1006 height 565
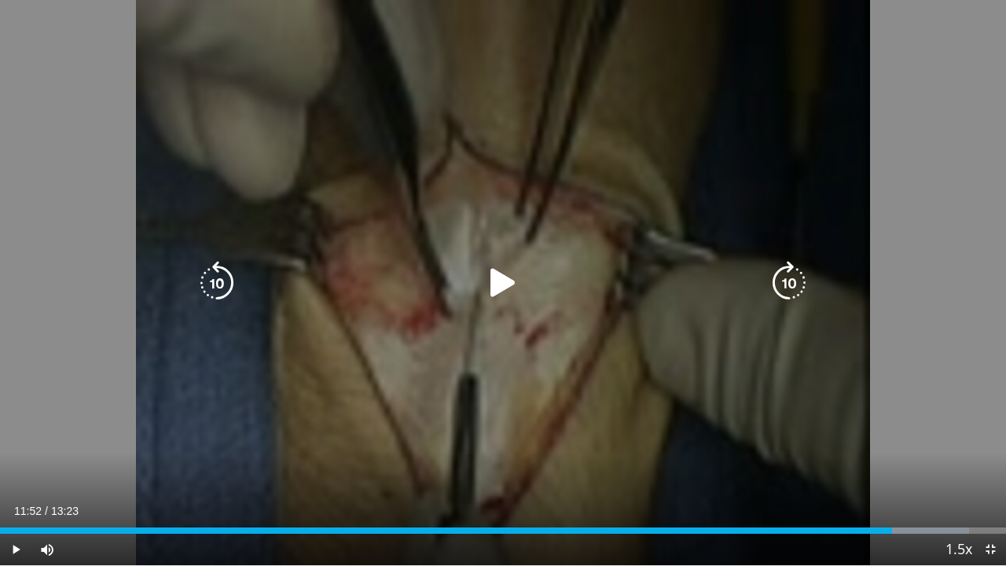
click at [489, 274] on icon "Video Player" at bounding box center [503, 283] width 44 height 44
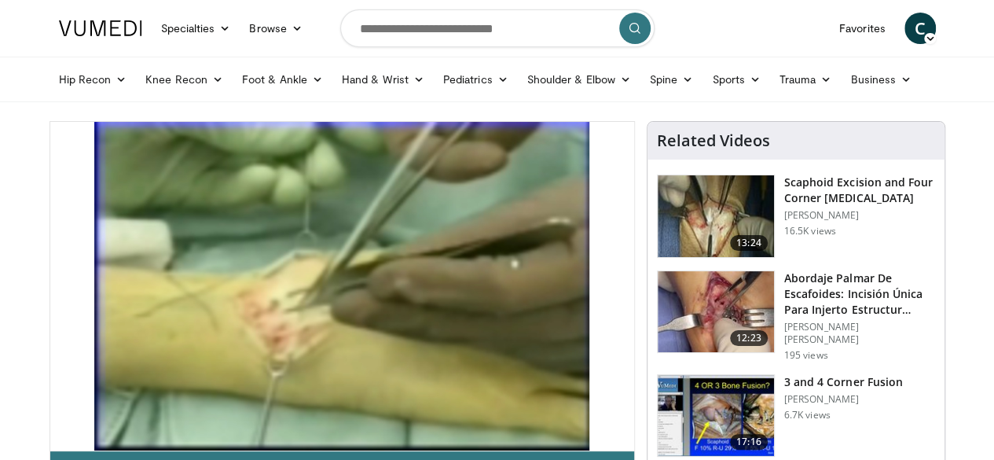
scroll to position [88, 0]
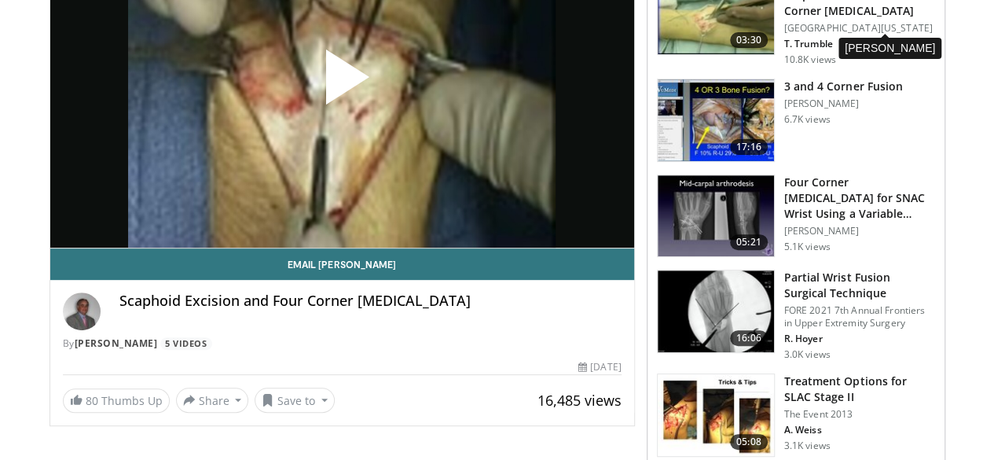
scroll to position [236, 0]
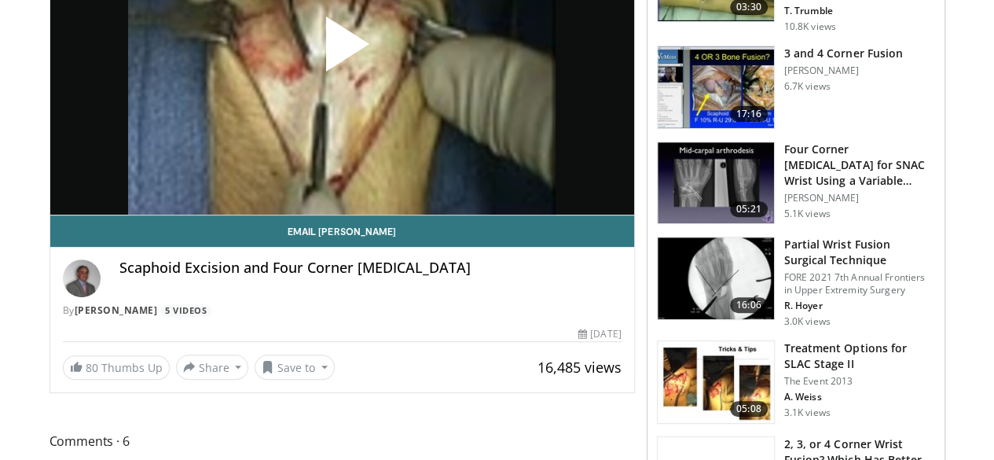
click at [822, 238] on h3 "Partial Wrist Fusion Surgical Technique" at bounding box center [859, 252] width 151 height 31
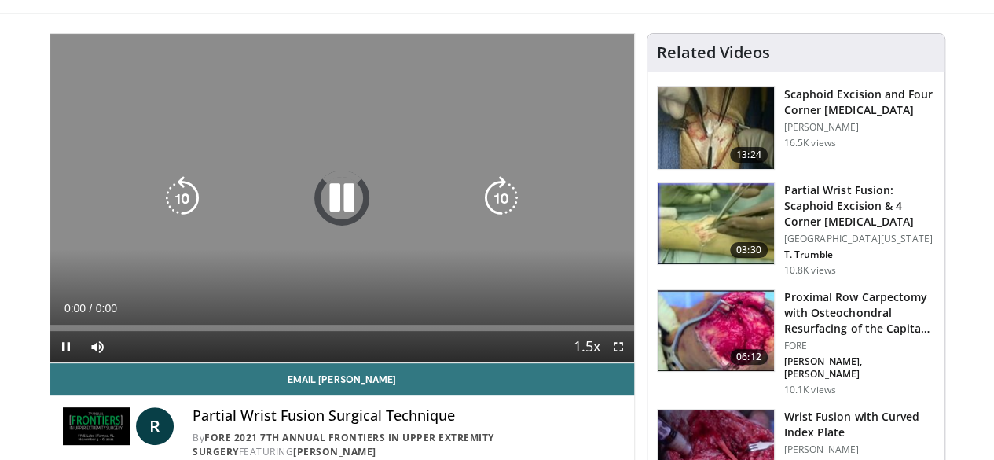
scroll to position [157, 0]
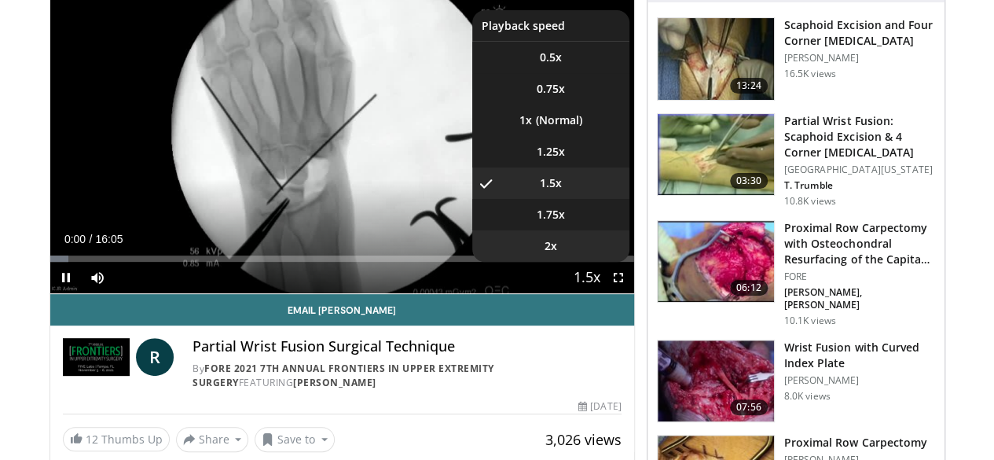
click at [572, 262] on li "2x" at bounding box center [550, 245] width 157 height 31
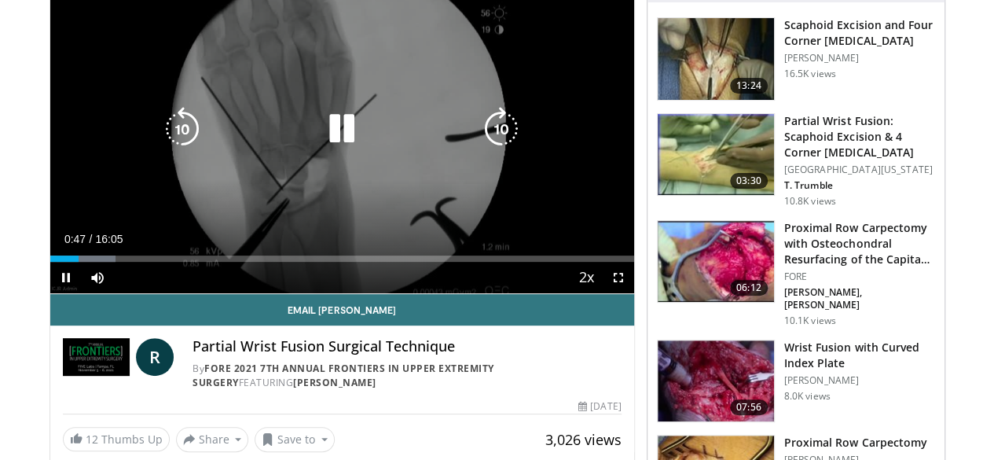
click at [492, 138] on icon "Video Player" at bounding box center [501, 129] width 44 height 44
click at [497, 139] on icon "Video Player" at bounding box center [501, 129] width 44 height 44
click at [495, 139] on icon "Video Player" at bounding box center [501, 129] width 44 height 44
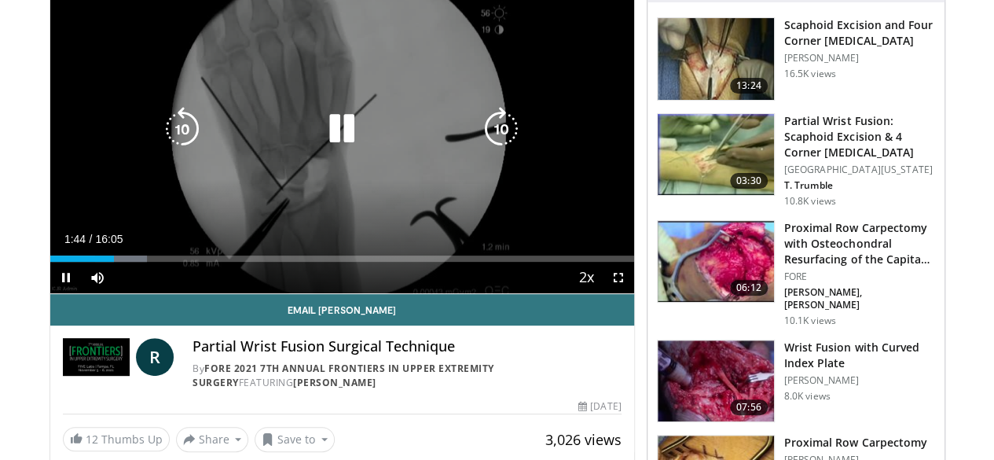
click at [494, 139] on icon "Video Player" at bounding box center [501, 129] width 44 height 44
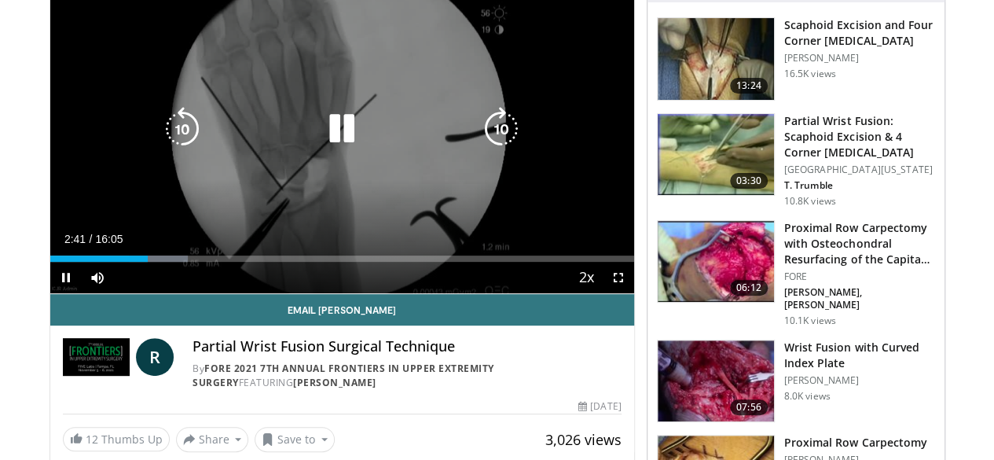
click at [494, 139] on icon "Video Player" at bounding box center [501, 129] width 44 height 44
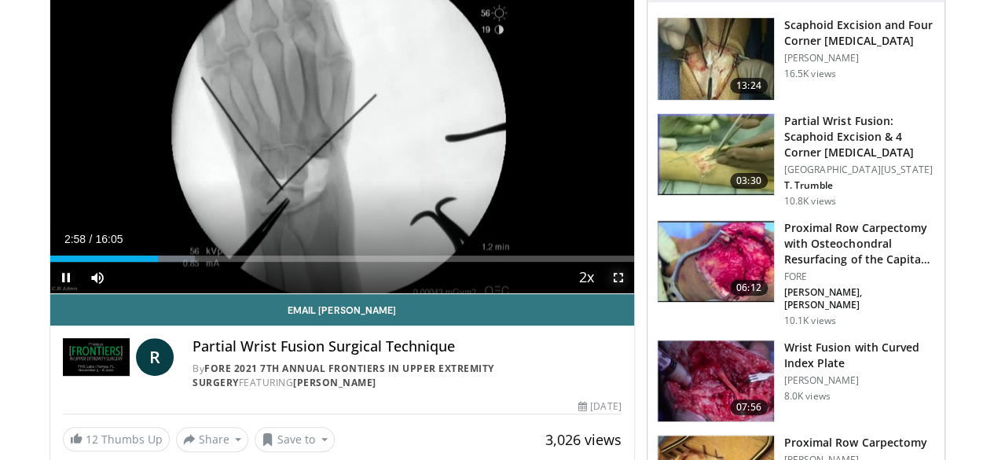
click at [634, 293] on span "Video Player" at bounding box center [618, 277] width 31 height 31
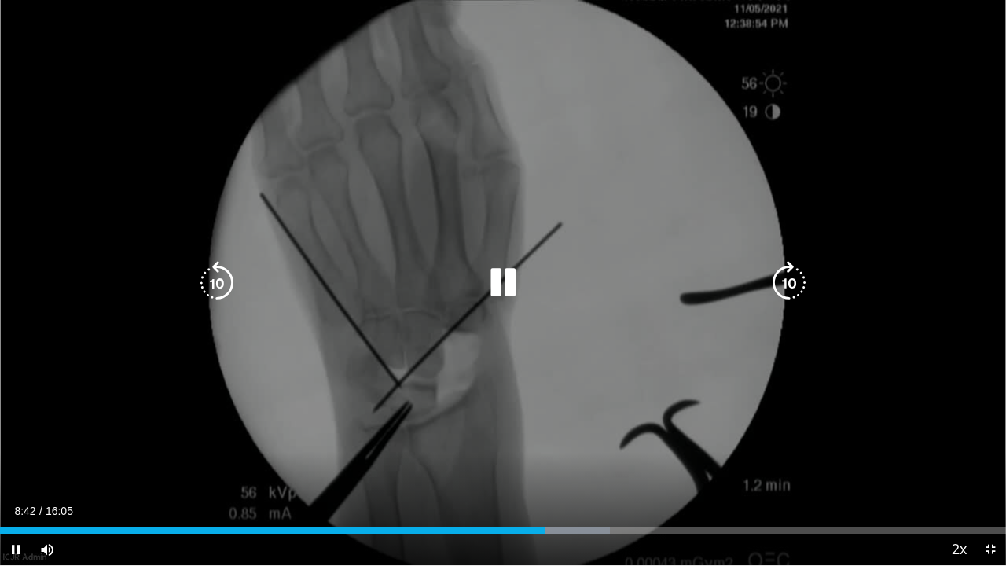
click at [508, 119] on div "110 seconds Tap to unmute" at bounding box center [503, 282] width 1006 height 565
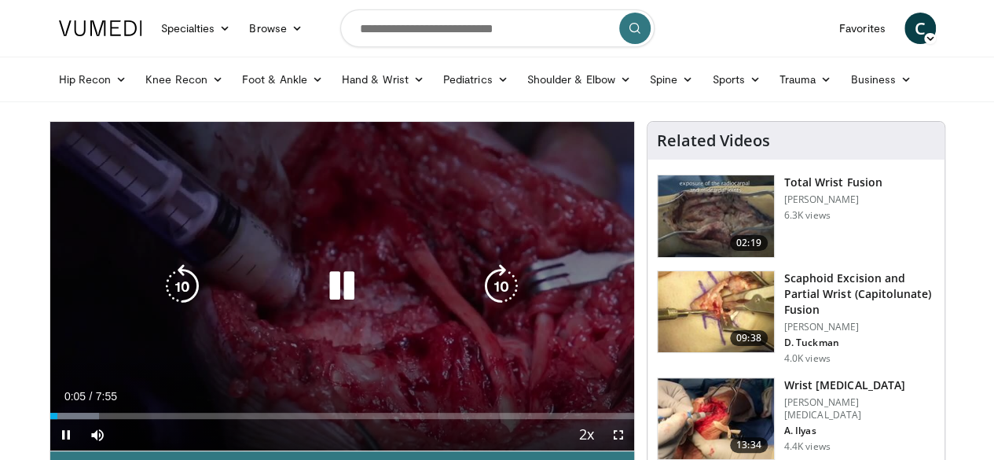
click at [324, 302] on icon "Video Player" at bounding box center [342, 286] width 44 height 44
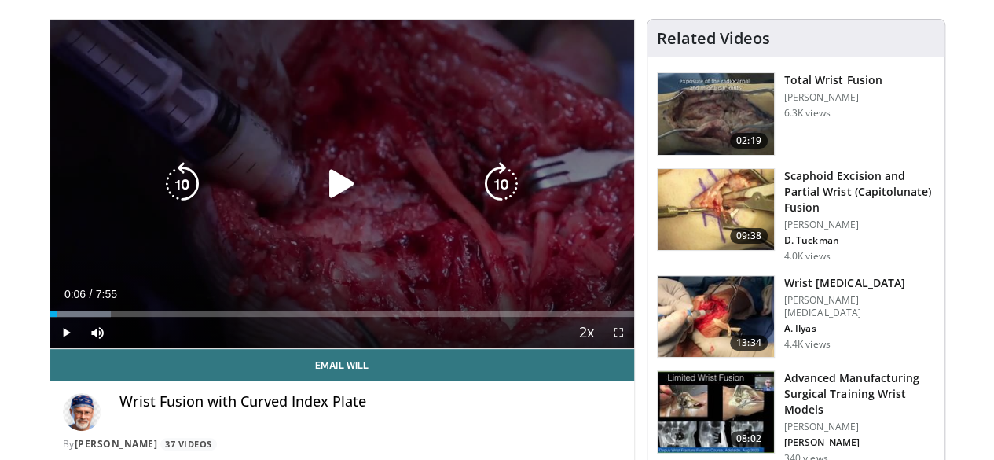
scroll to position [79, 0]
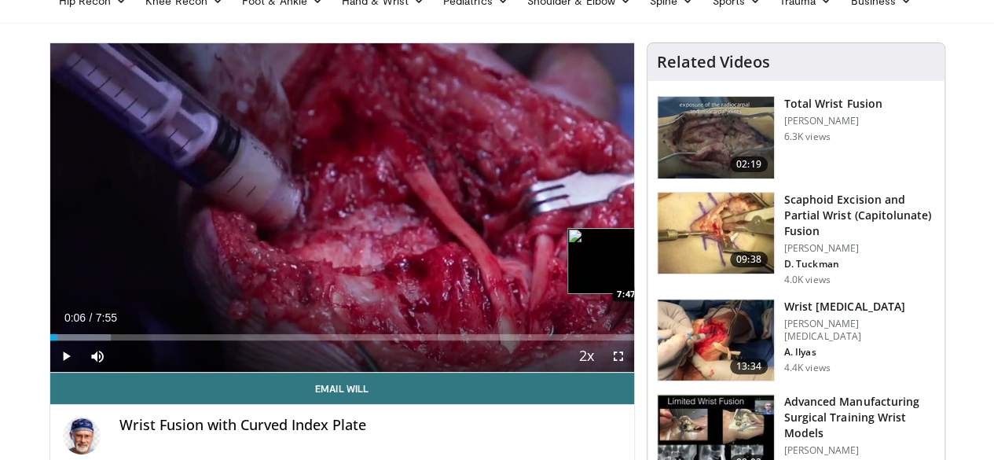
click at [634, 340] on div "Loaded : 10.49% 0:06 7:47" at bounding box center [342, 332] width 584 height 15
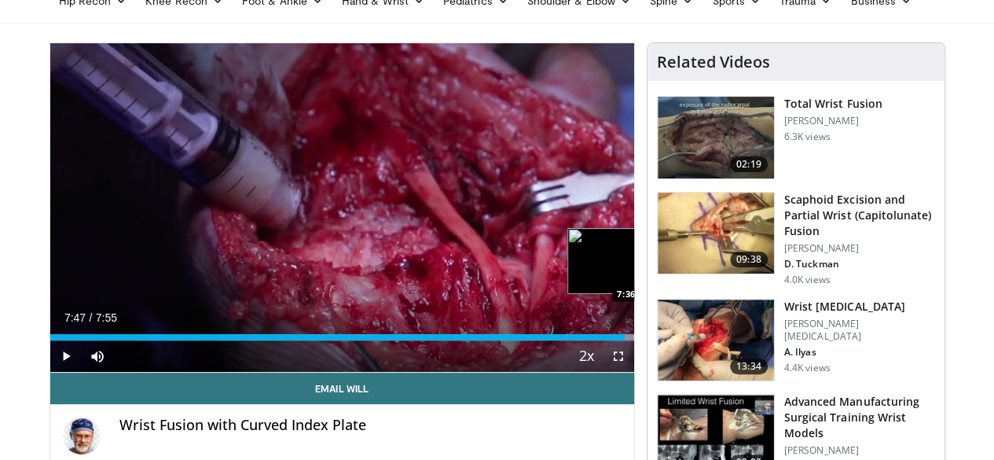
click at [619, 340] on div "7:47" at bounding box center [337, 337] width 574 height 6
click at [661, 340] on div "Progress Bar" at bounding box center [662, 337] width 2 height 6
click at [646, 340] on div "Progress Bar" at bounding box center [647, 337] width 2 height 6
click at [626, 340] on div "Progress Bar" at bounding box center [627, 337] width 2 height 6
click at [596, 340] on div "Loaded : 100.00% 7:09 7:17" at bounding box center [342, 332] width 584 height 15
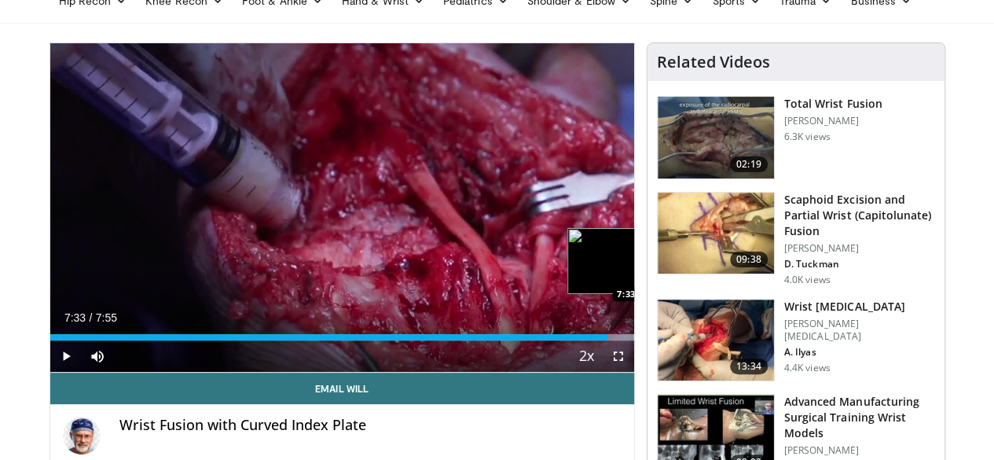
click at [658, 340] on div "Progress Bar" at bounding box center [659, 337] width 2 height 6
click at [668, 340] on div "Progress Bar" at bounding box center [669, 337] width 2 height 6
click at [615, 340] on div "Loaded : 100.00% 7:40 7:32" at bounding box center [342, 337] width 584 height 6
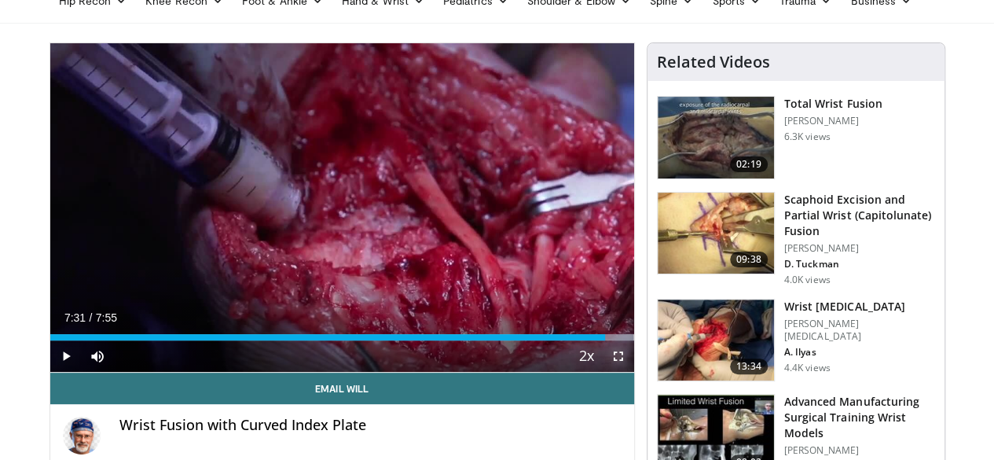
click at [618, 370] on span "Video Player" at bounding box center [618, 355] width 31 height 31
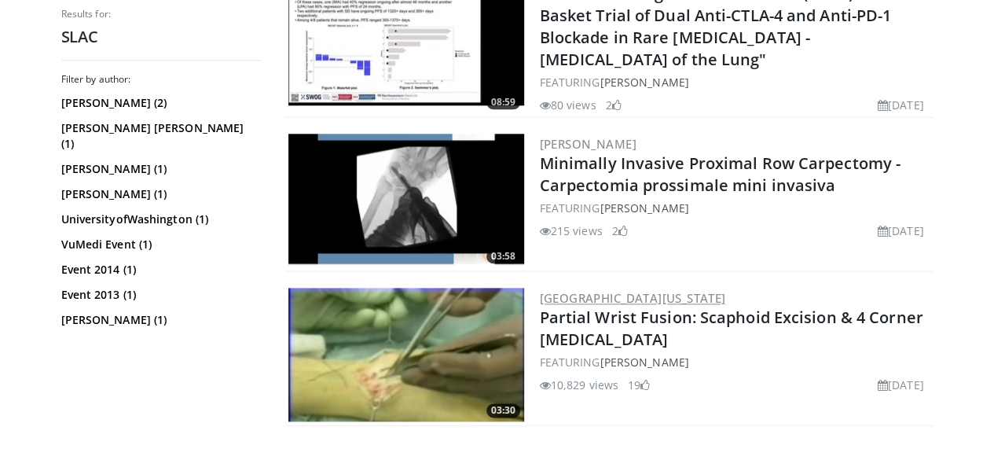
scroll to position [864, 0]
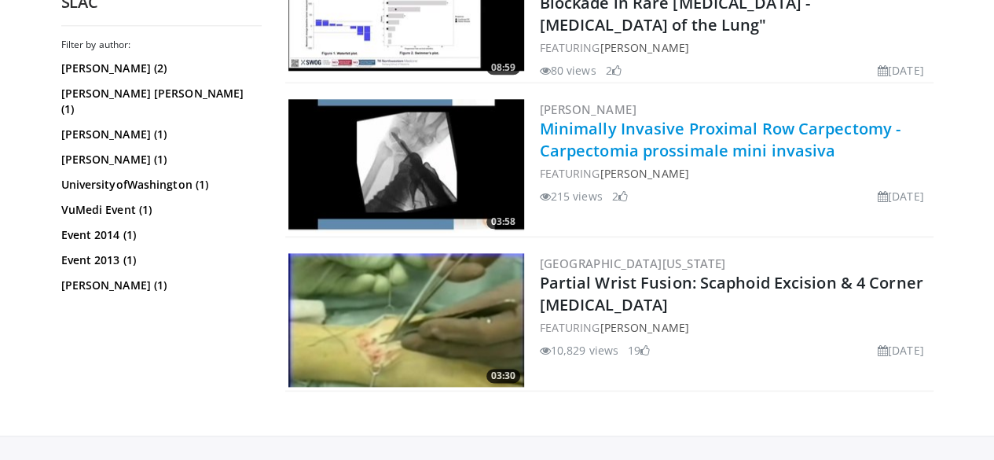
click at [731, 119] on link "Minimally Invasive Proximal Row Carpectomy - Carpectomia prossimale mini invasi…" at bounding box center [720, 139] width 361 height 43
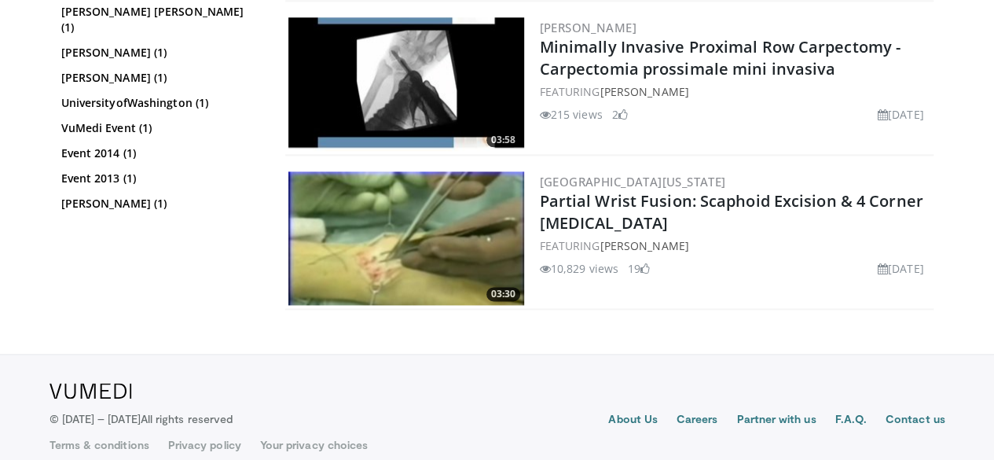
scroll to position [947, 0]
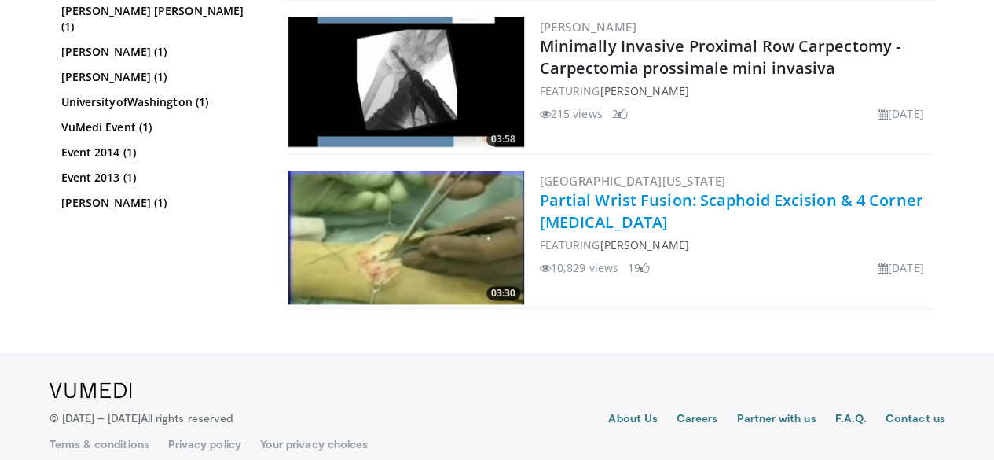
click at [628, 191] on link "Partial Wrist Fusion: Scaphoid Excision & 4 Corner [MEDICAL_DATA]" at bounding box center [732, 210] width 384 height 43
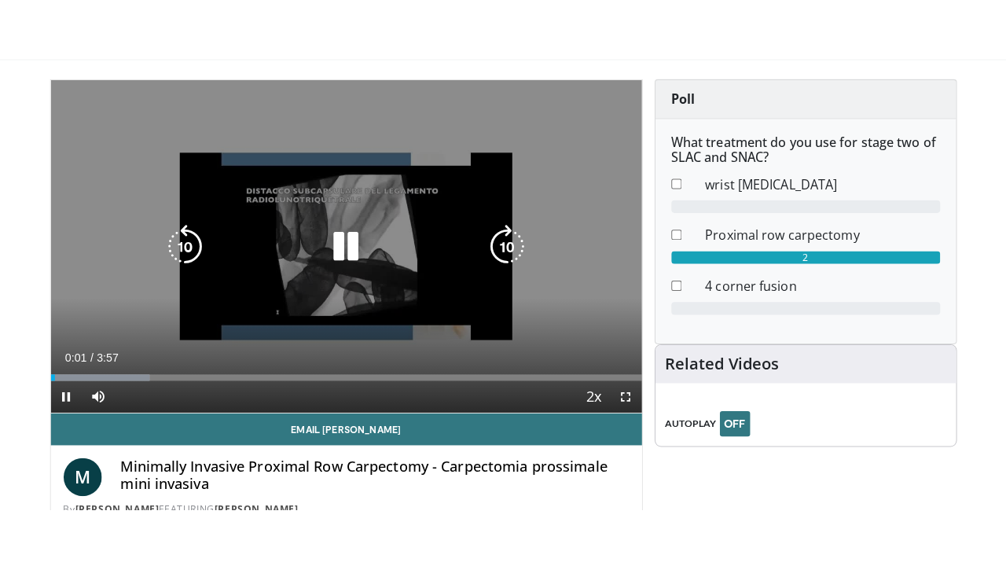
scroll to position [157, 0]
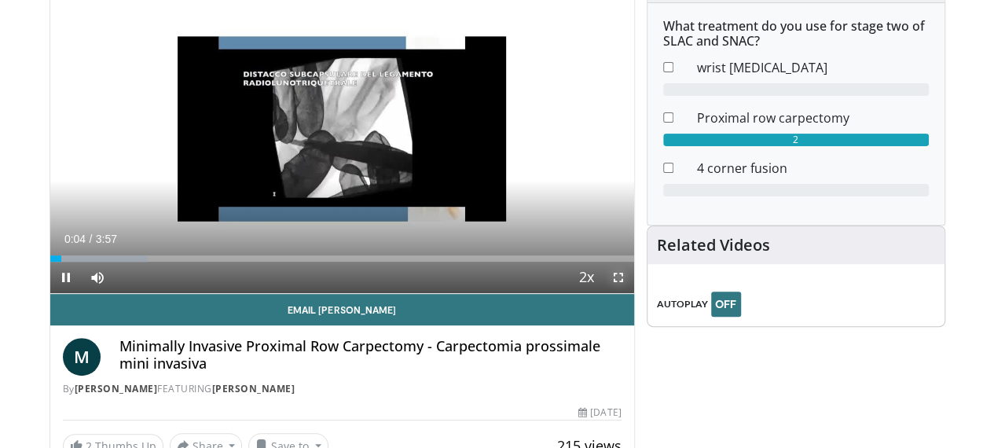
click at [633, 293] on span "Video Player" at bounding box center [618, 277] width 31 height 31
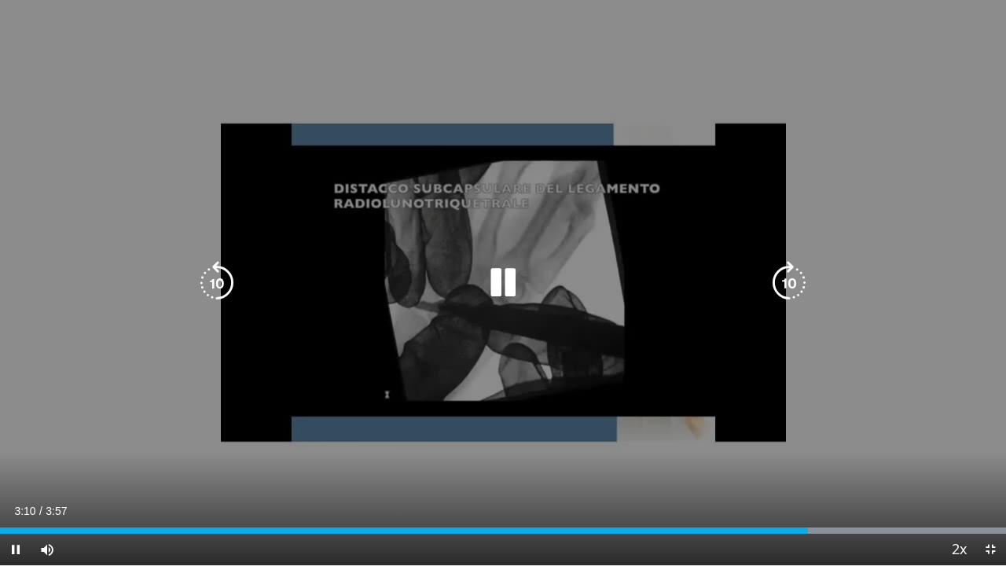
click at [811, 108] on div "10 seconds Tap to unmute" at bounding box center [503, 282] width 1006 height 565
click at [798, 92] on div "10 seconds Tap to unmute" at bounding box center [503, 282] width 1006 height 565
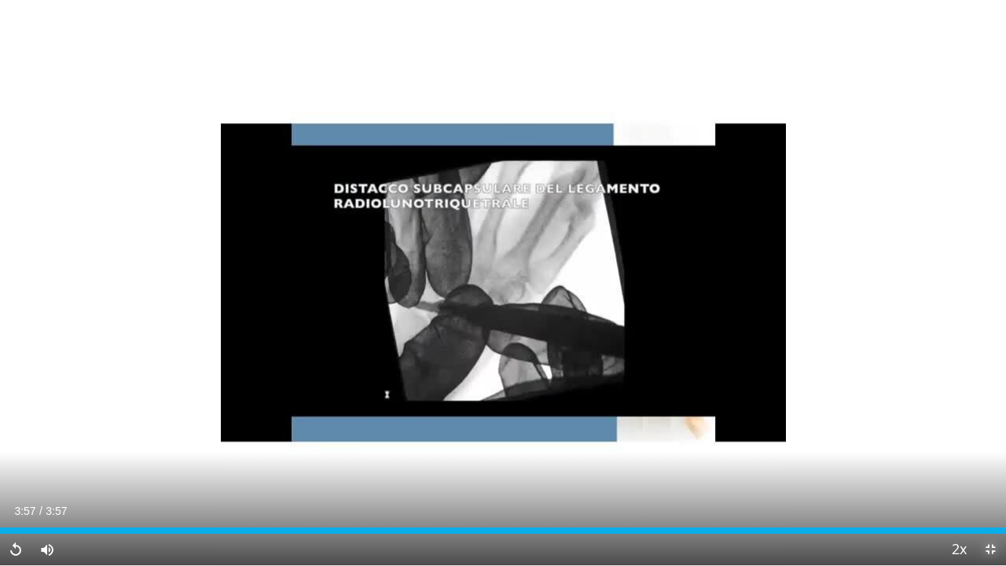
click at [993, 447] on span "Video Player" at bounding box center [989, 549] width 31 height 31
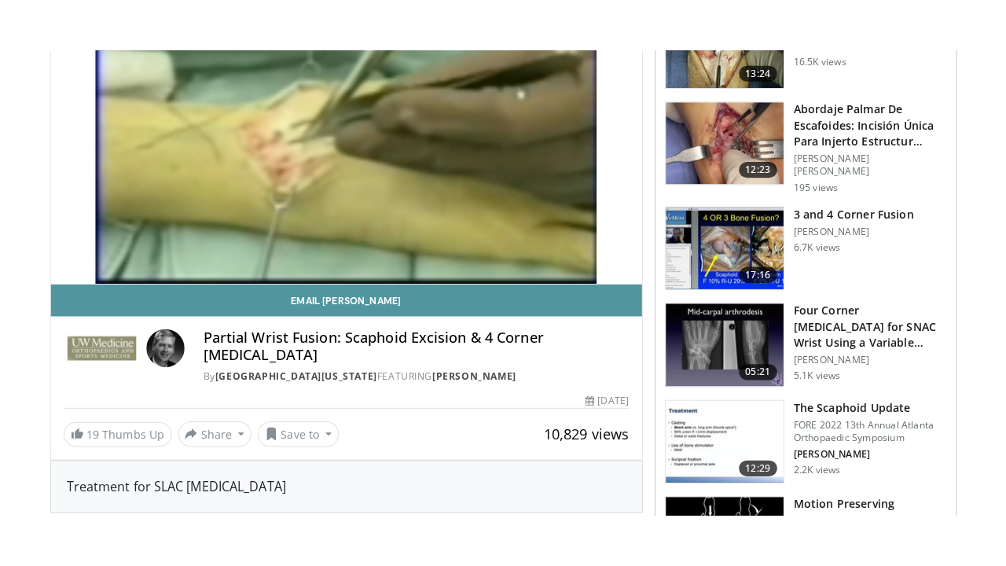
scroll to position [236, 0]
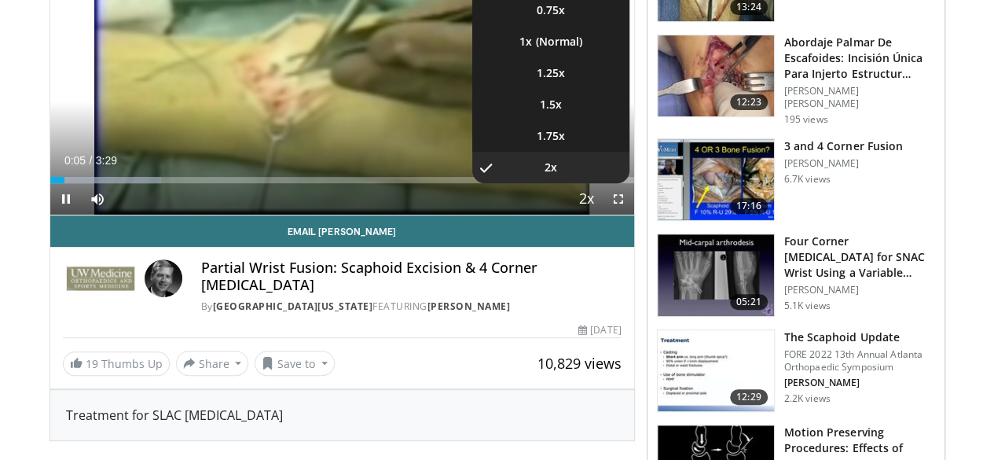
click at [598, 215] on span "Video Player" at bounding box center [587, 199] width 22 height 31
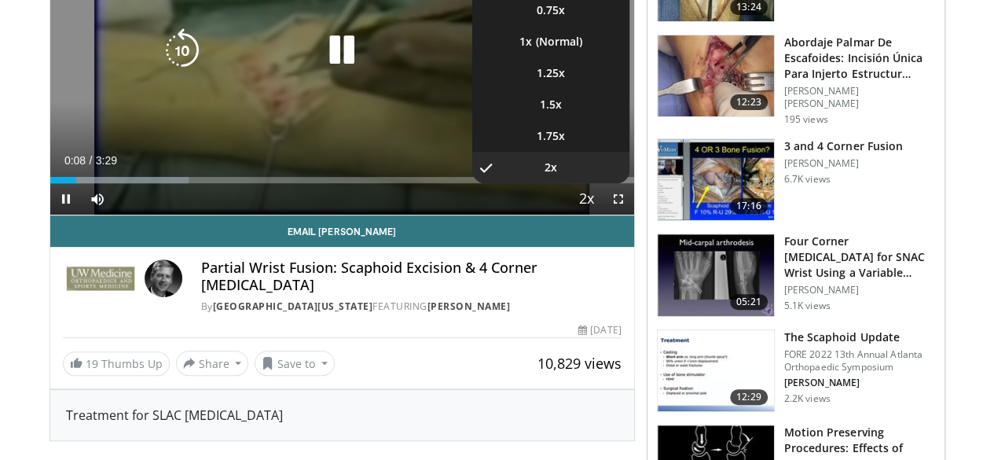
click at [598, 215] on span "Video Player" at bounding box center [587, 199] width 22 height 31
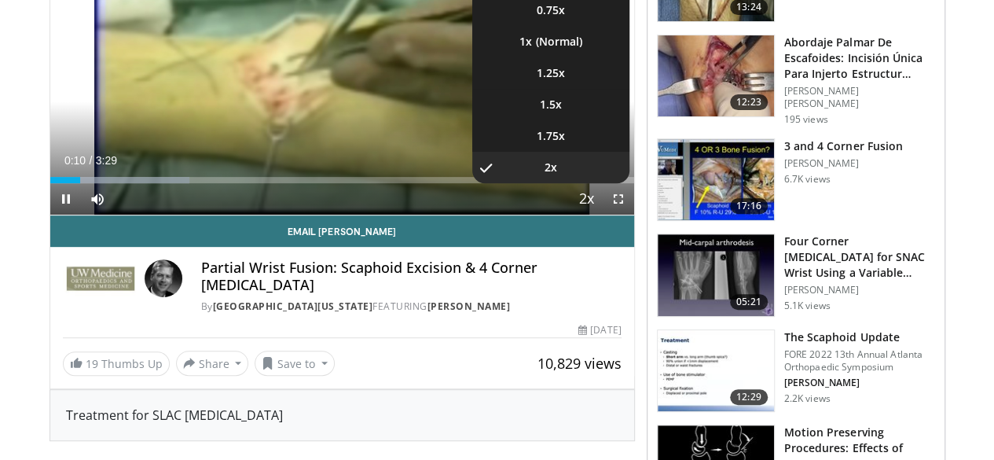
click at [598, 215] on span "Video Player" at bounding box center [587, 199] width 22 height 31
click at [585, 57] on li "1x" at bounding box center [550, 41] width 157 height 31
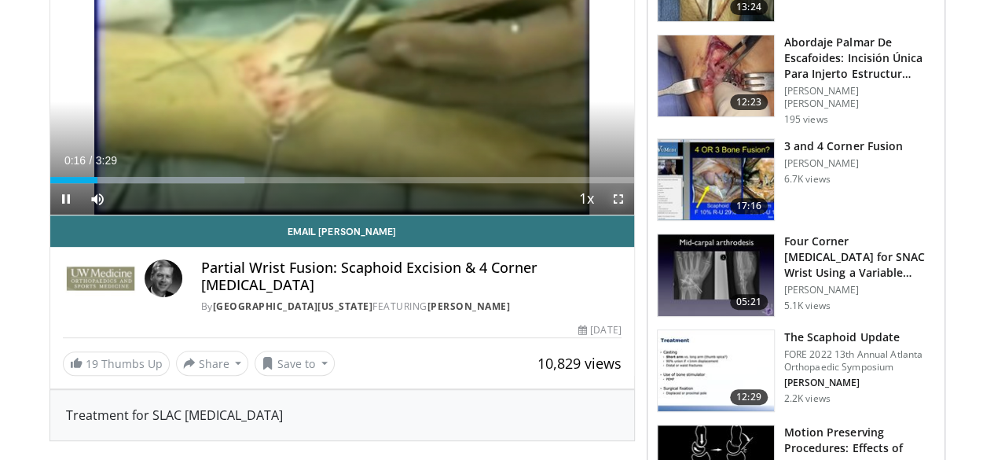
click at [629, 215] on span "Video Player" at bounding box center [618, 198] width 31 height 31
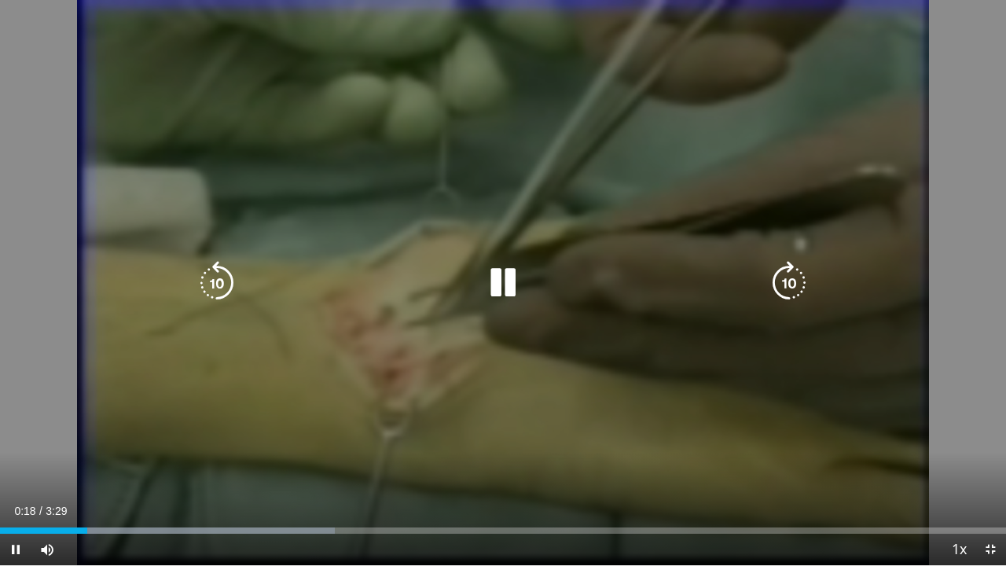
drag, startPoint x: 501, startPoint y: 286, endPoint x: 554, endPoint y: 308, distance: 57.8
click at [501, 286] on icon "Video Player" at bounding box center [503, 283] width 44 height 44
drag, startPoint x: 509, startPoint y: 289, endPoint x: 545, endPoint y: 280, distance: 36.6
click at [509, 289] on icon "Video Player" at bounding box center [503, 283] width 44 height 44
click at [657, 53] on div "10 seconds Tap to unmute" at bounding box center [503, 282] width 1006 height 565
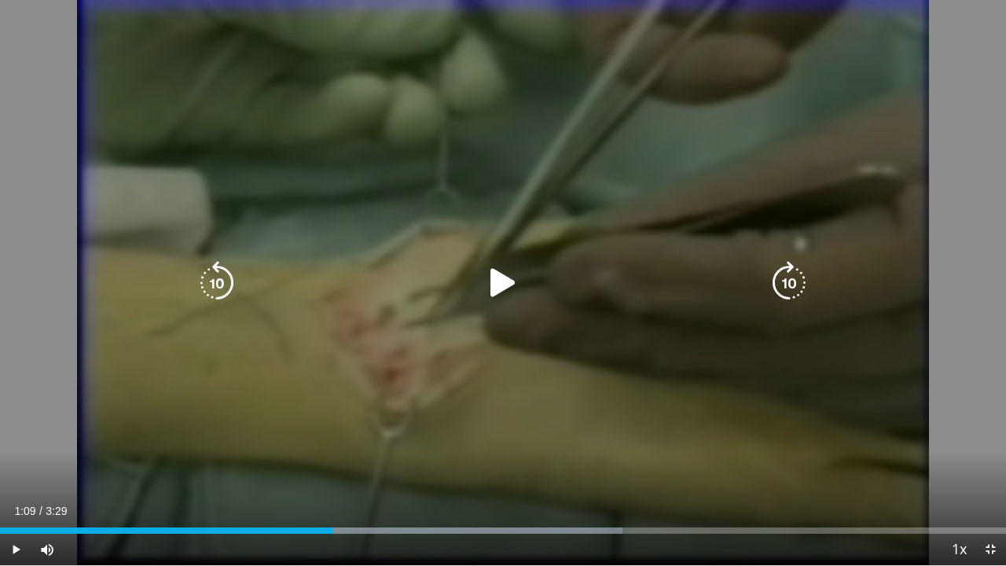
click at [657, 53] on div "10 seconds Tap to unmute" at bounding box center [503, 282] width 1006 height 565
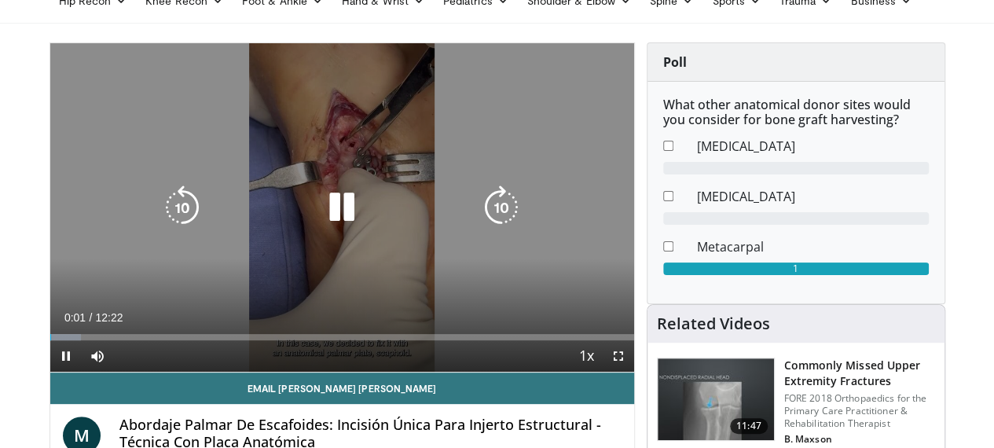
scroll to position [157, 0]
